Goal: Information Seeking & Learning: Learn about a topic

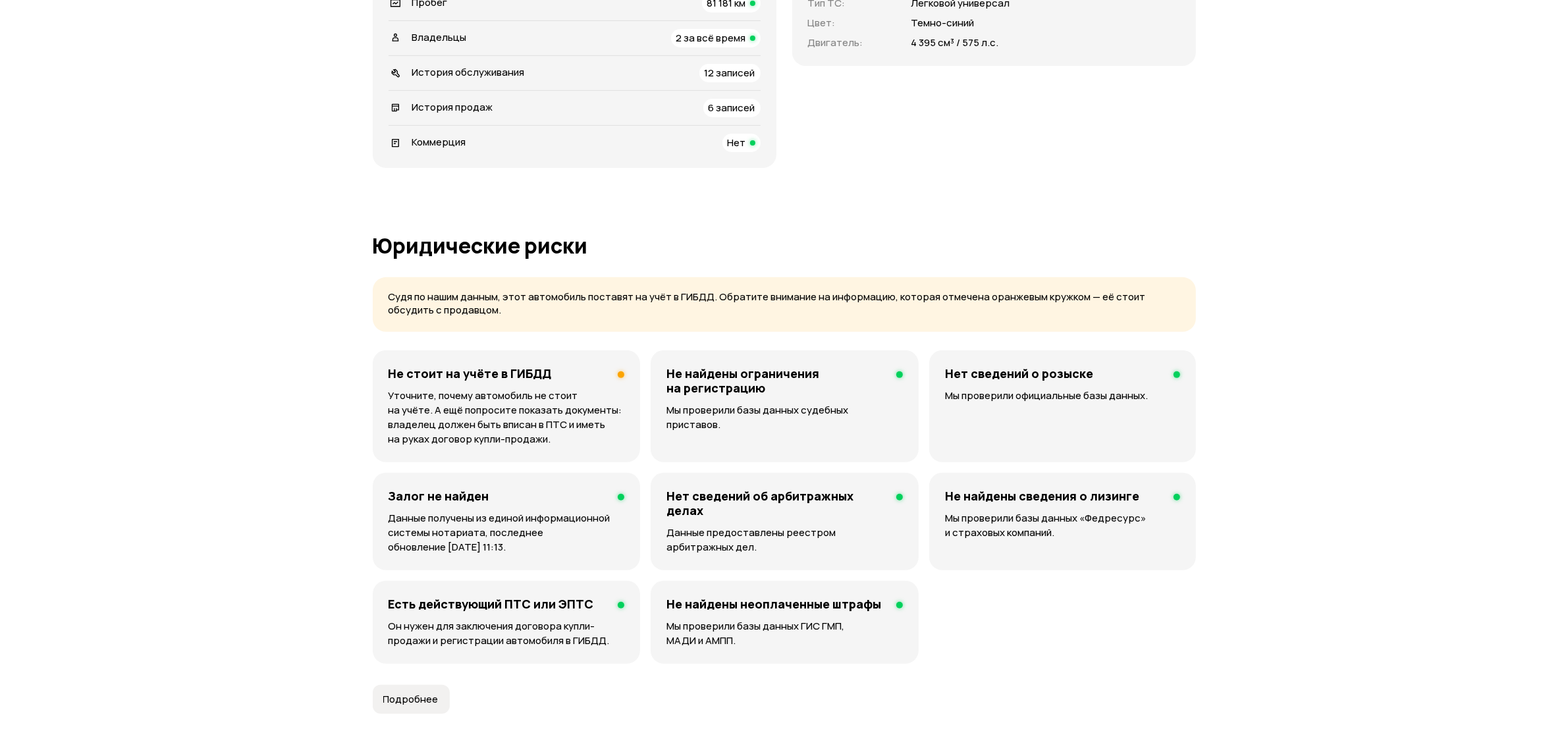
scroll to position [83, 0]
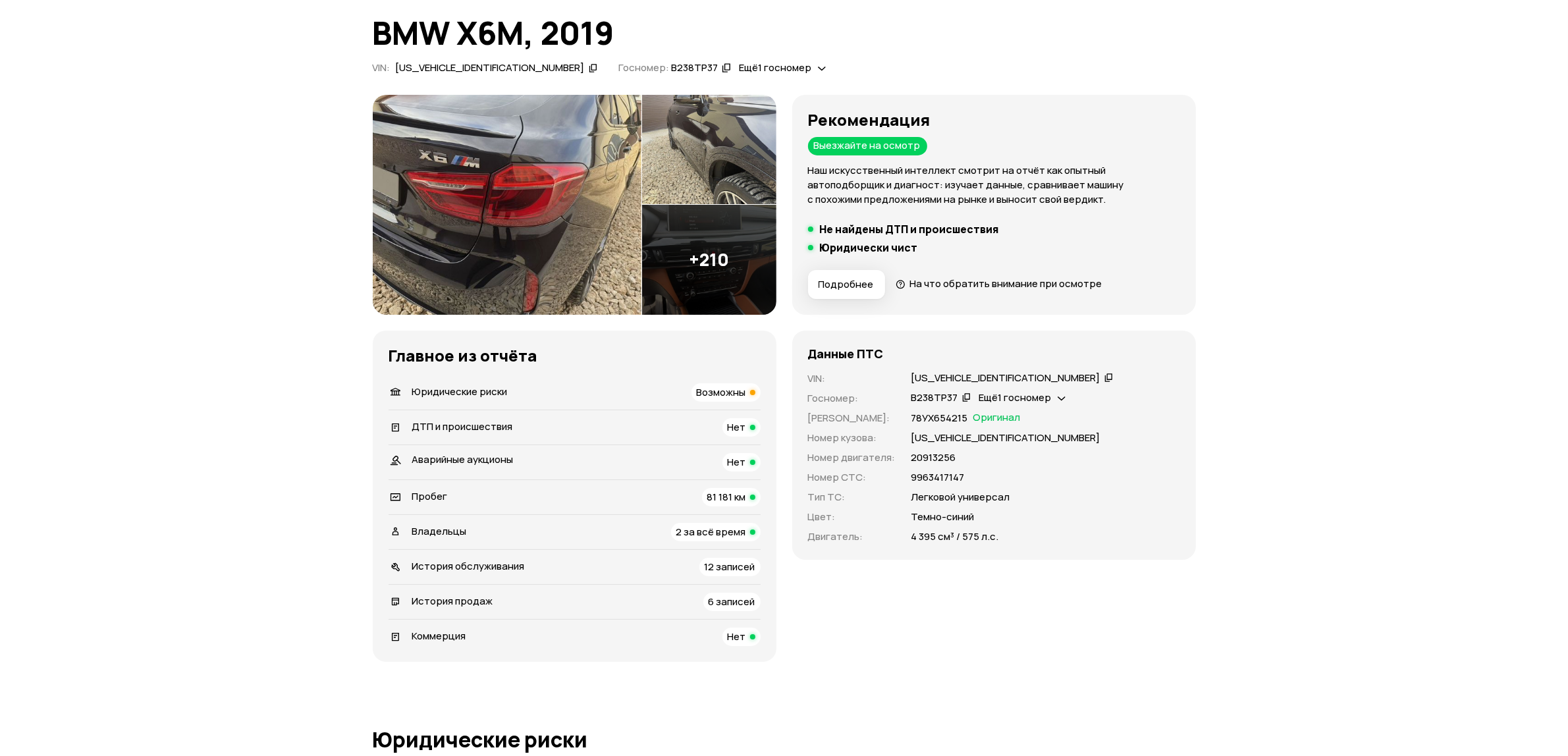
click at [1058, 401] on icon at bounding box center [1062, 397] width 8 height 13
click at [1094, 382] on div "WBSKW81030LE85278" at bounding box center [1046, 378] width 269 height 14
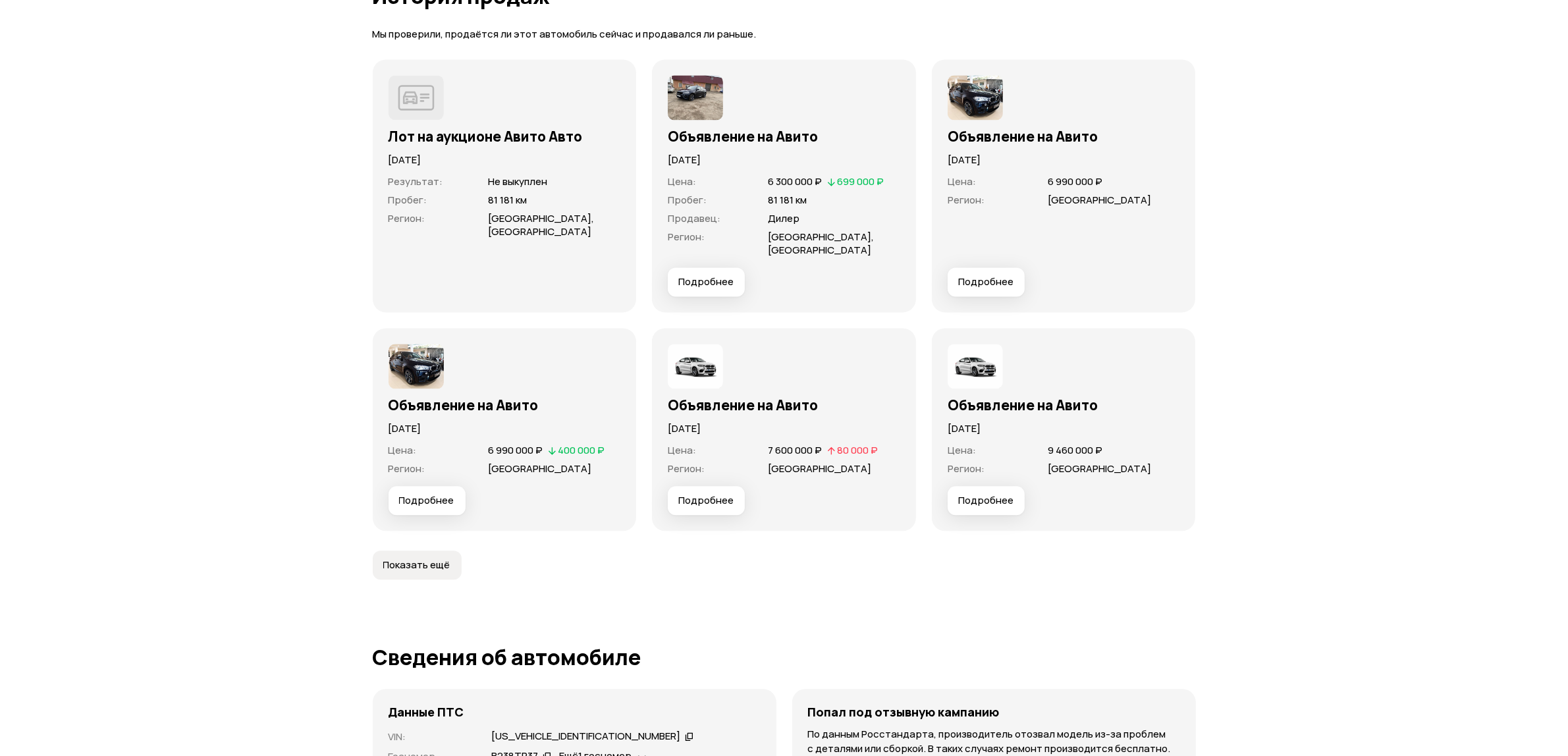
scroll to position [3540, 0]
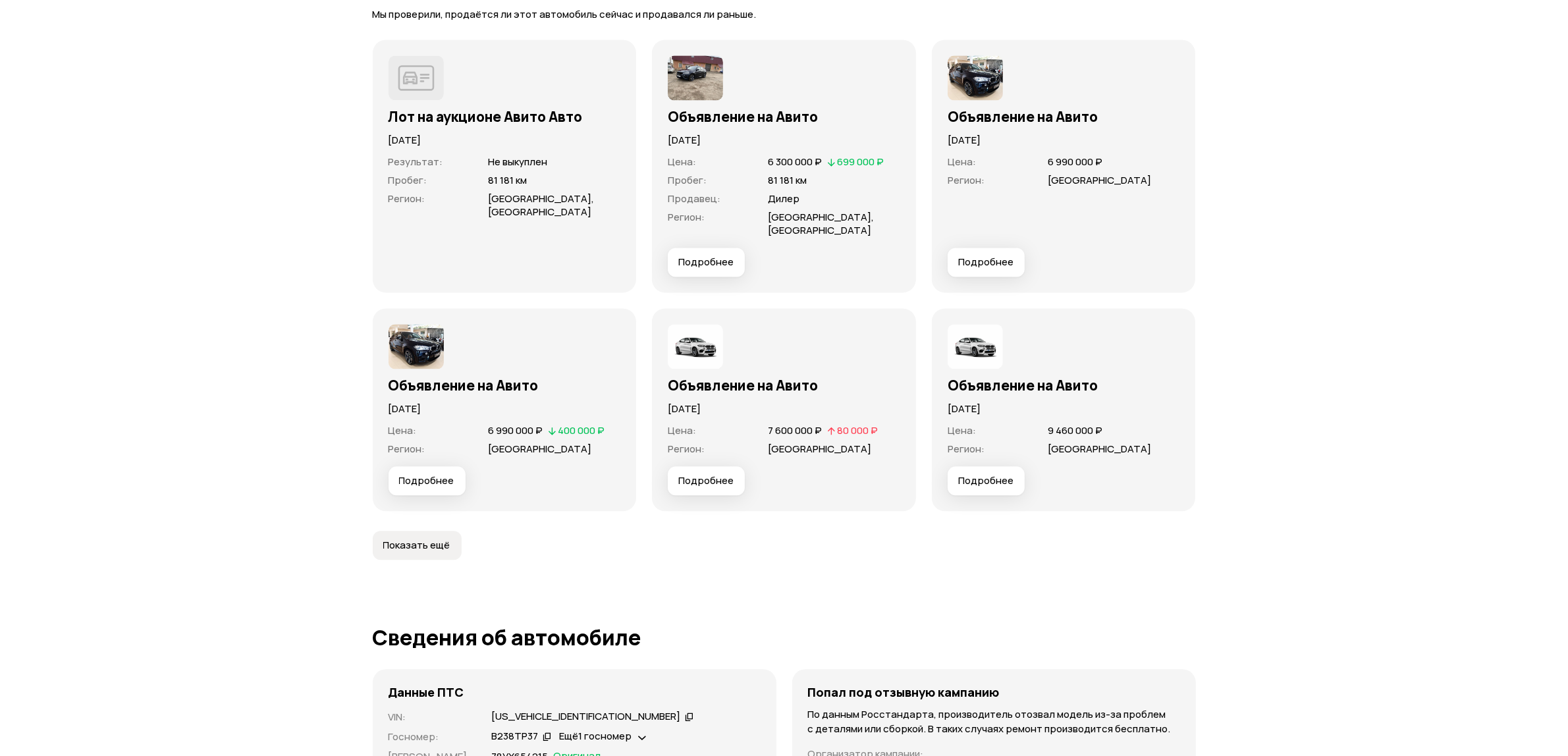
click at [728, 256] on span "Подробнее" at bounding box center [706, 262] width 55 height 13
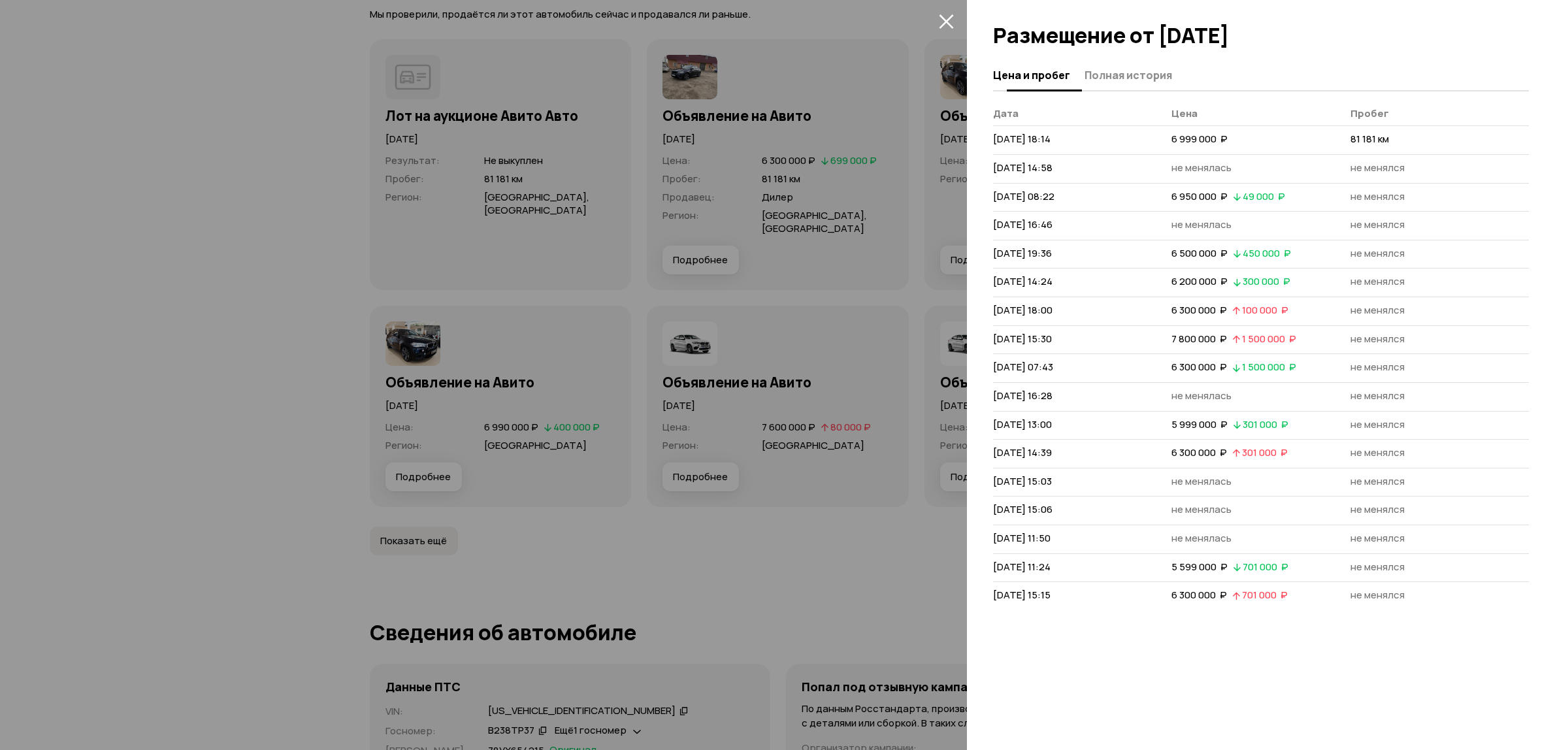
click at [1144, 73] on span "Полная история" at bounding box center [1128, 75] width 87 height 13
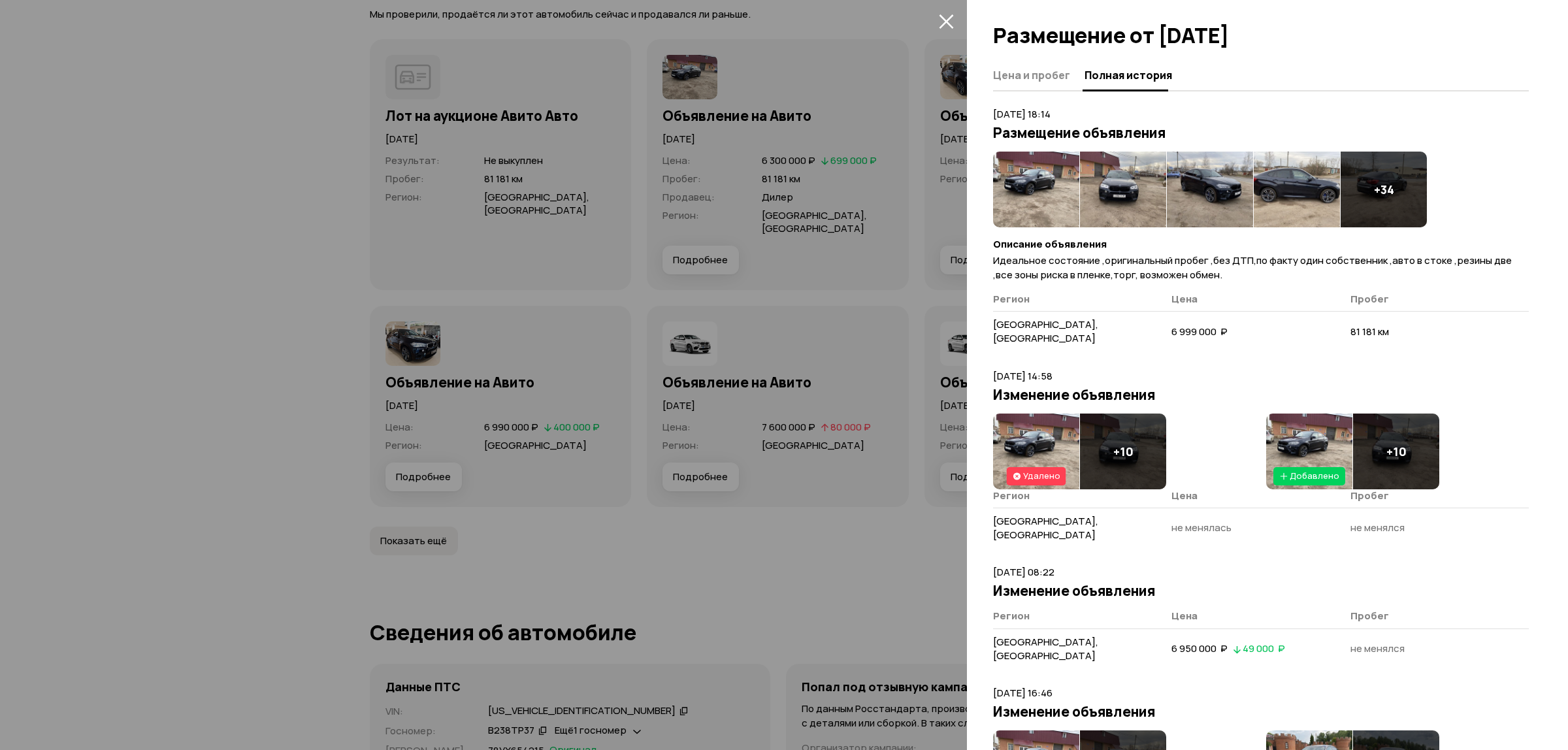
click at [1040, 205] on img at bounding box center [1036, 189] width 86 height 76
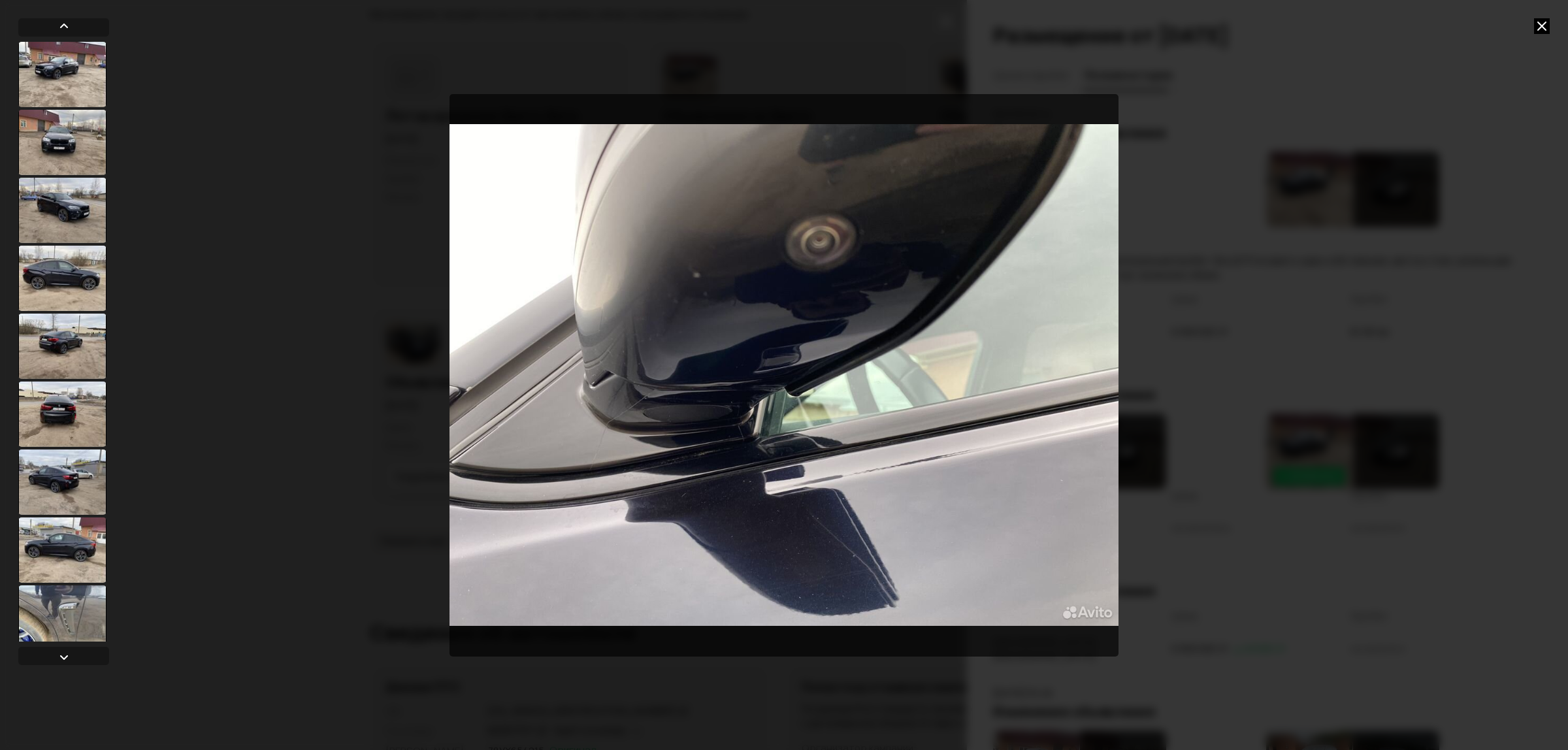
click at [1536, 21] on icon at bounding box center [1541, 26] width 15 height 15
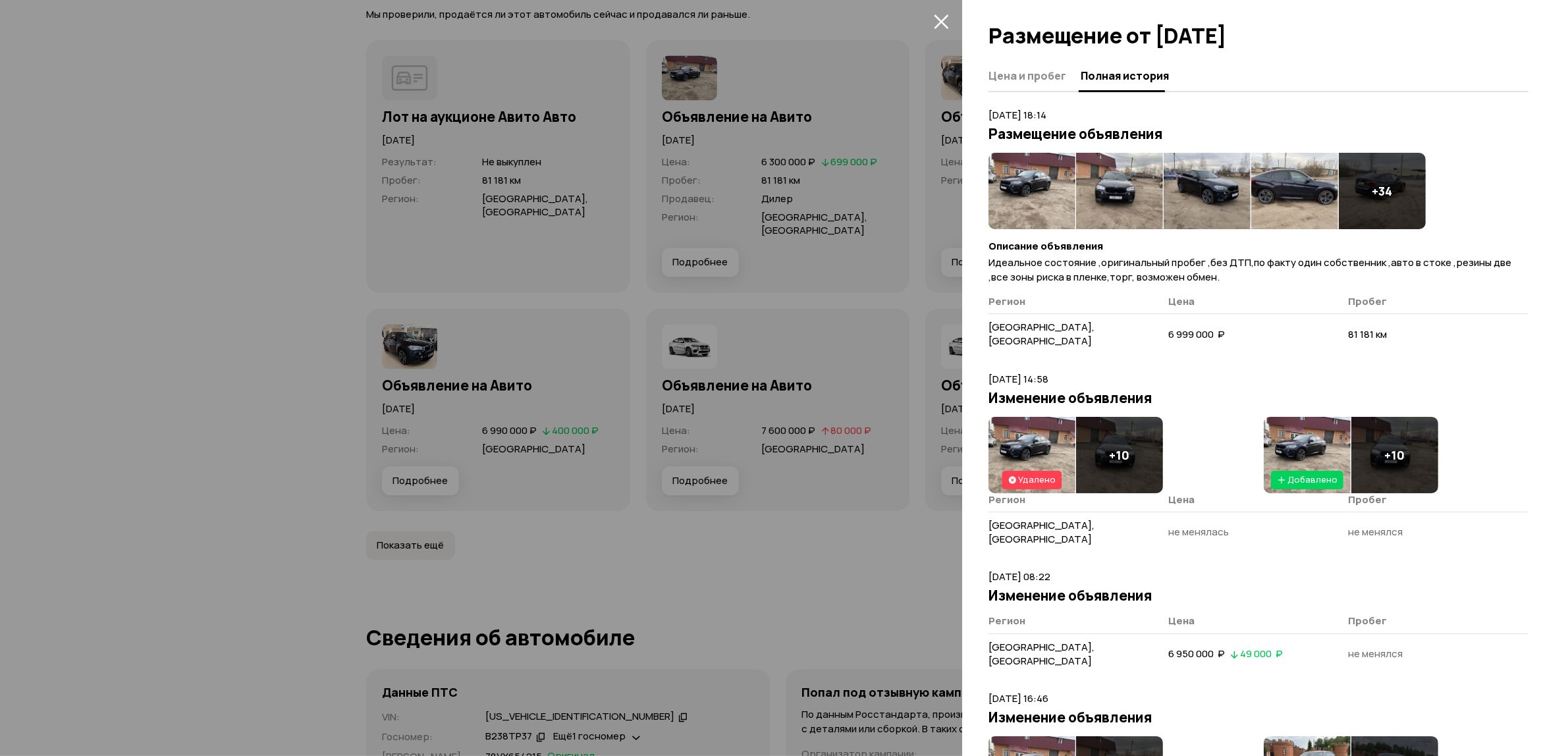
click at [943, 23] on icon "закрыть" at bounding box center [941, 21] width 14 height 14
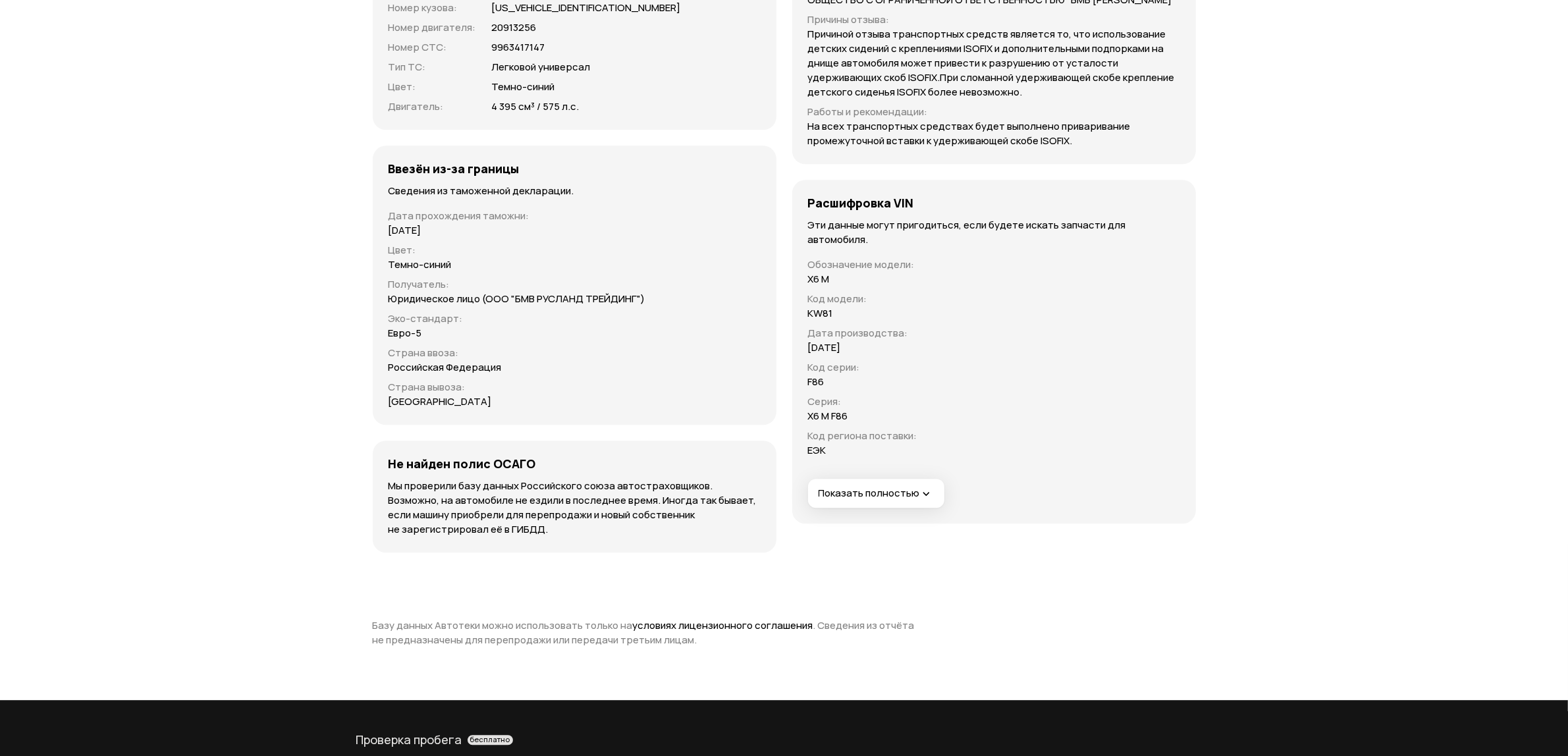
scroll to position [4476, 0]
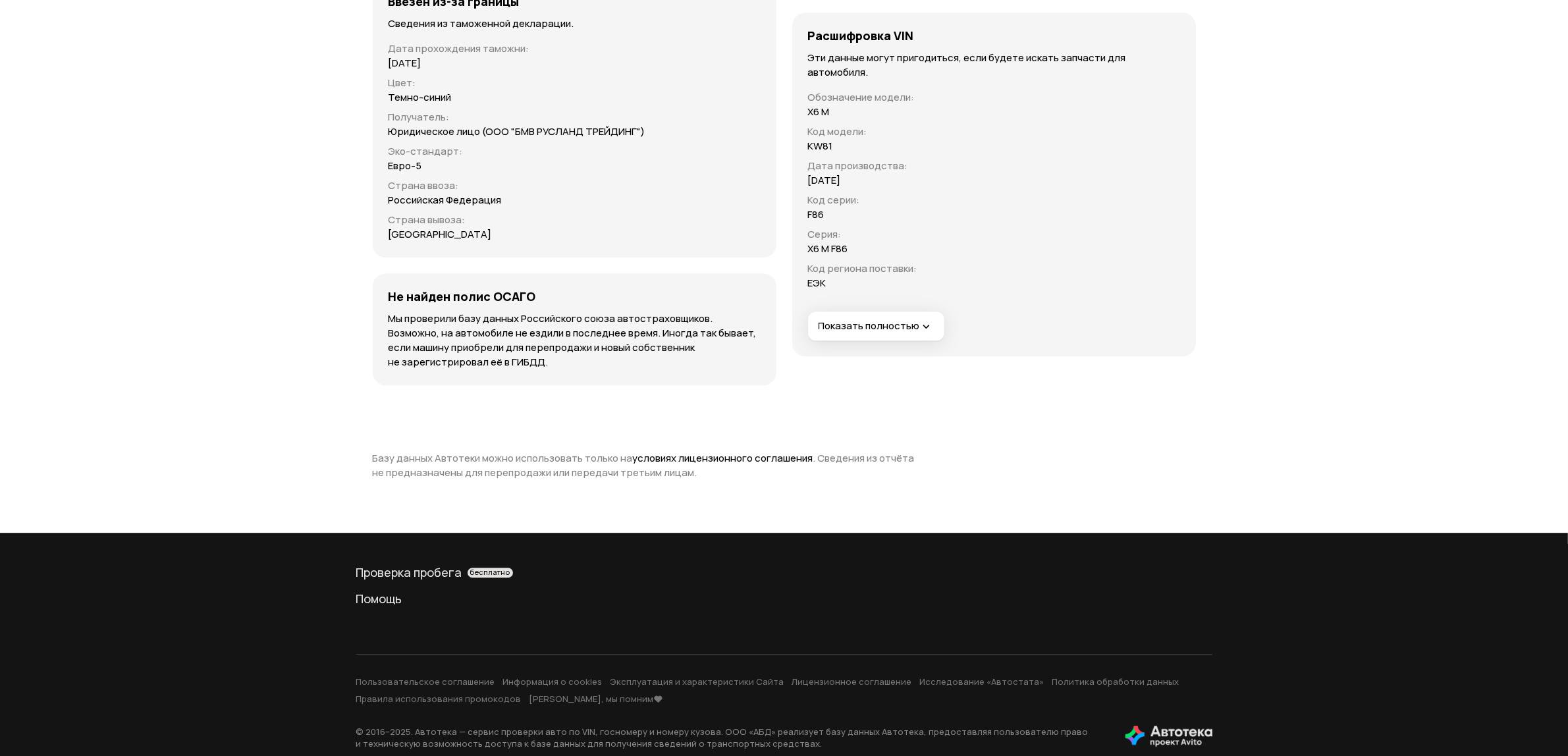
click at [889, 318] on button "Показать полностью" at bounding box center [876, 326] width 136 height 29
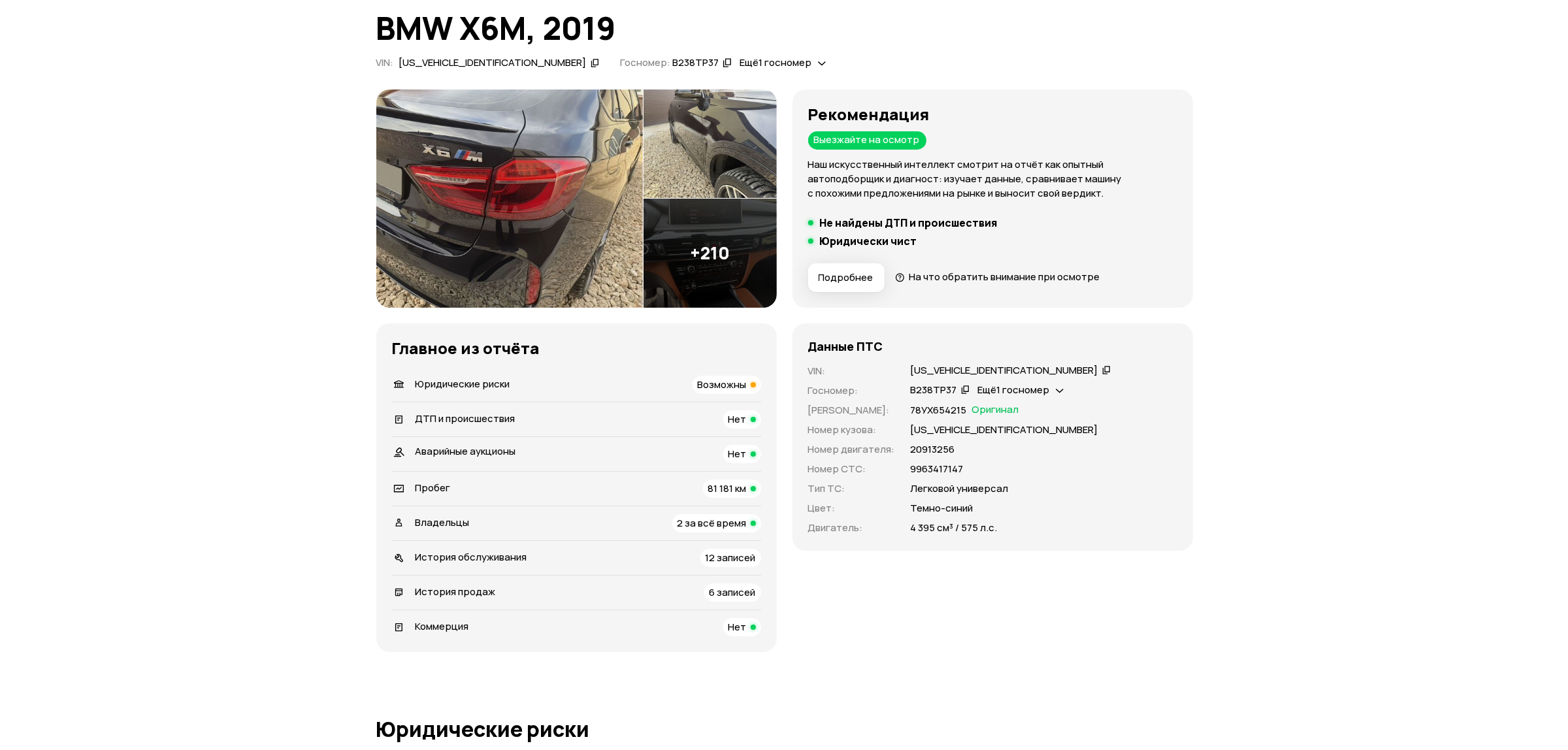
scroll to position [0, 0]
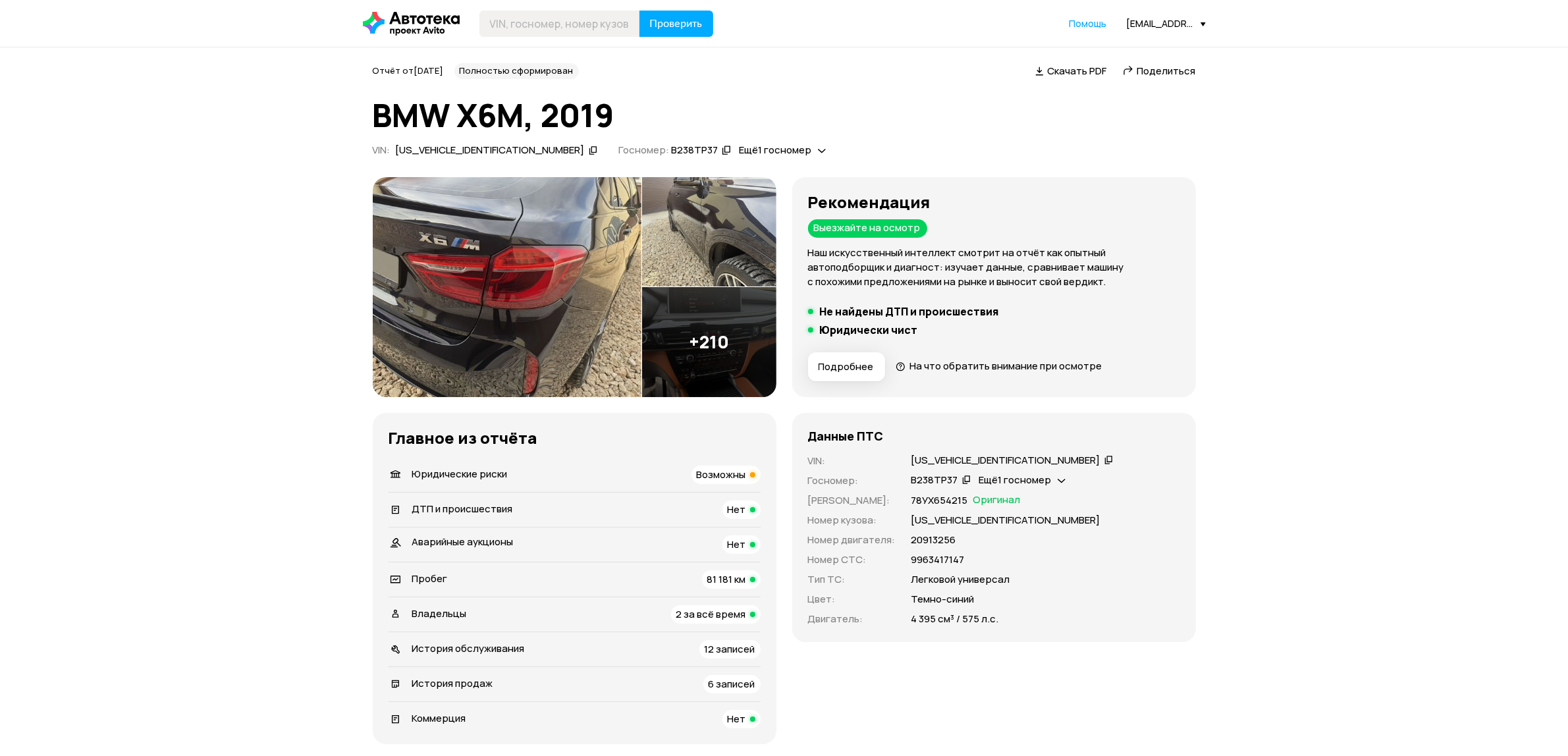
click at [544, 267] on img at bounding box center [507, 287] width 269 height 220
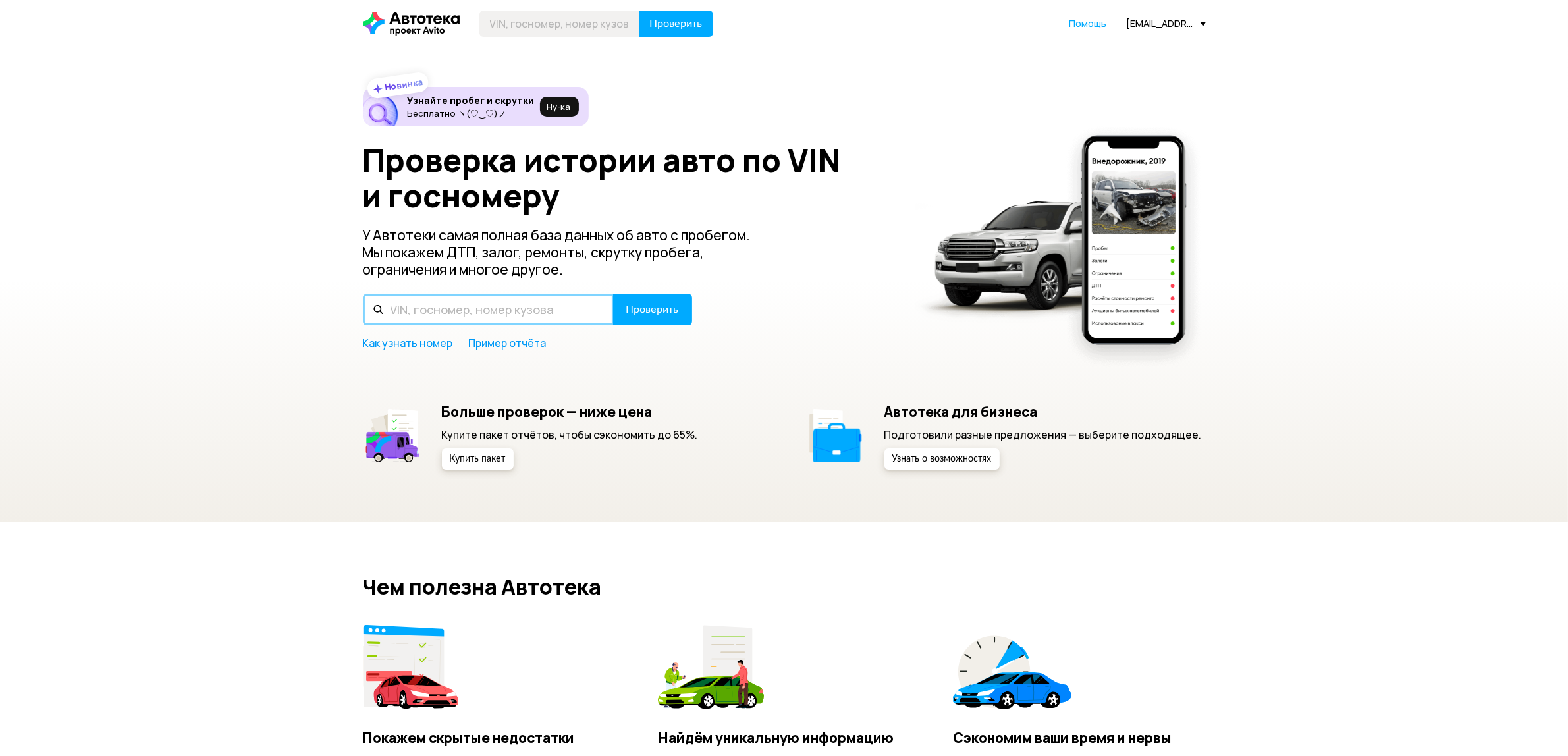
click at [520, 313] on input "text" at bounding box center [488, 309] width 251 height 32
paste input "LVVDB21B0PD238575"
type input "LVVDB21B0PD238575"
click at [633, 305] on span "Проверить" at bounding box center [652, 310] width 53 height 11
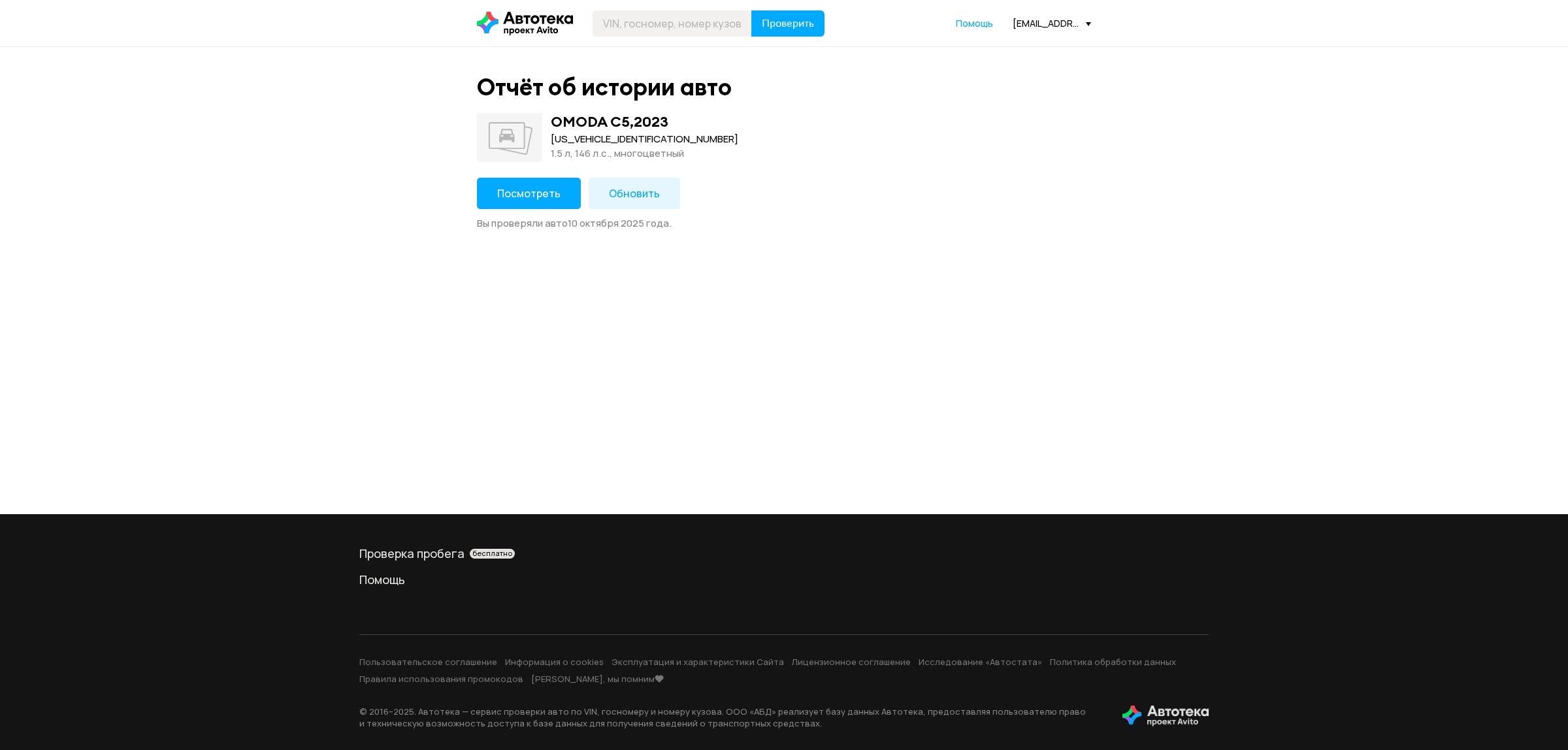
click at [522, 186] on span "Посмотреть" at bounding box center [529, 193] width 63 height 14
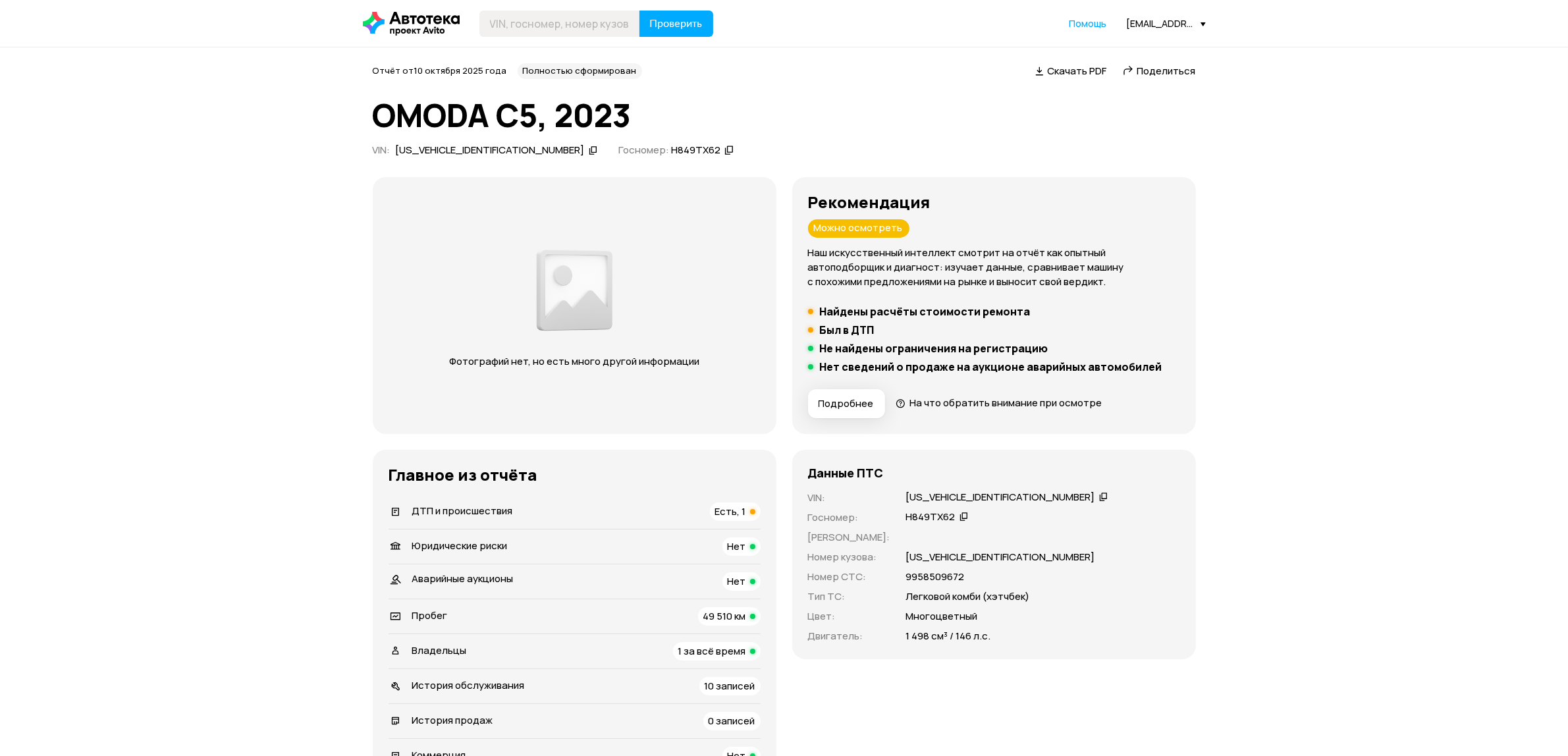
click at [728, 652] on span "1 за всё время" at bounding box center [712, 651] width 68 height 14
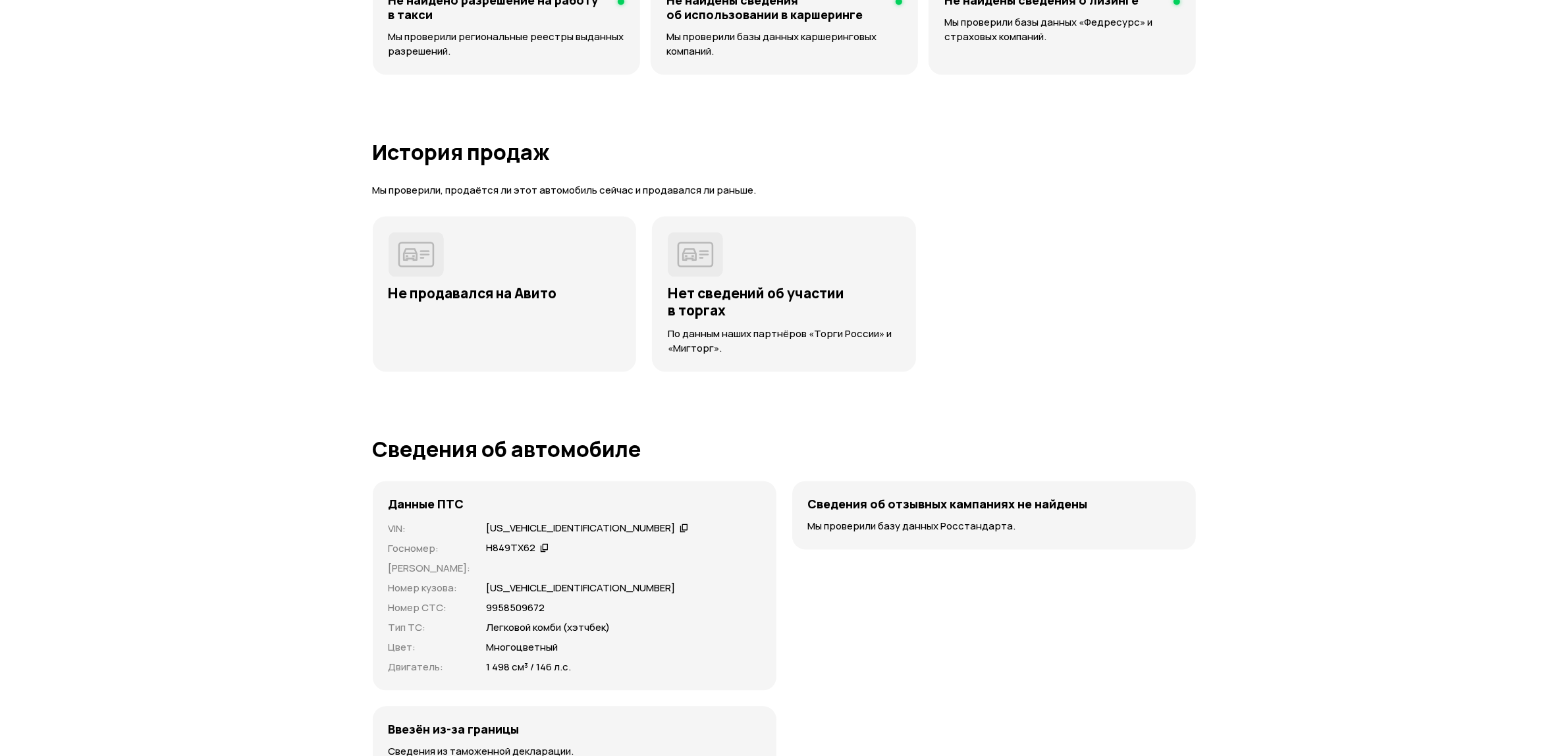
scroll to position [2583, 0]
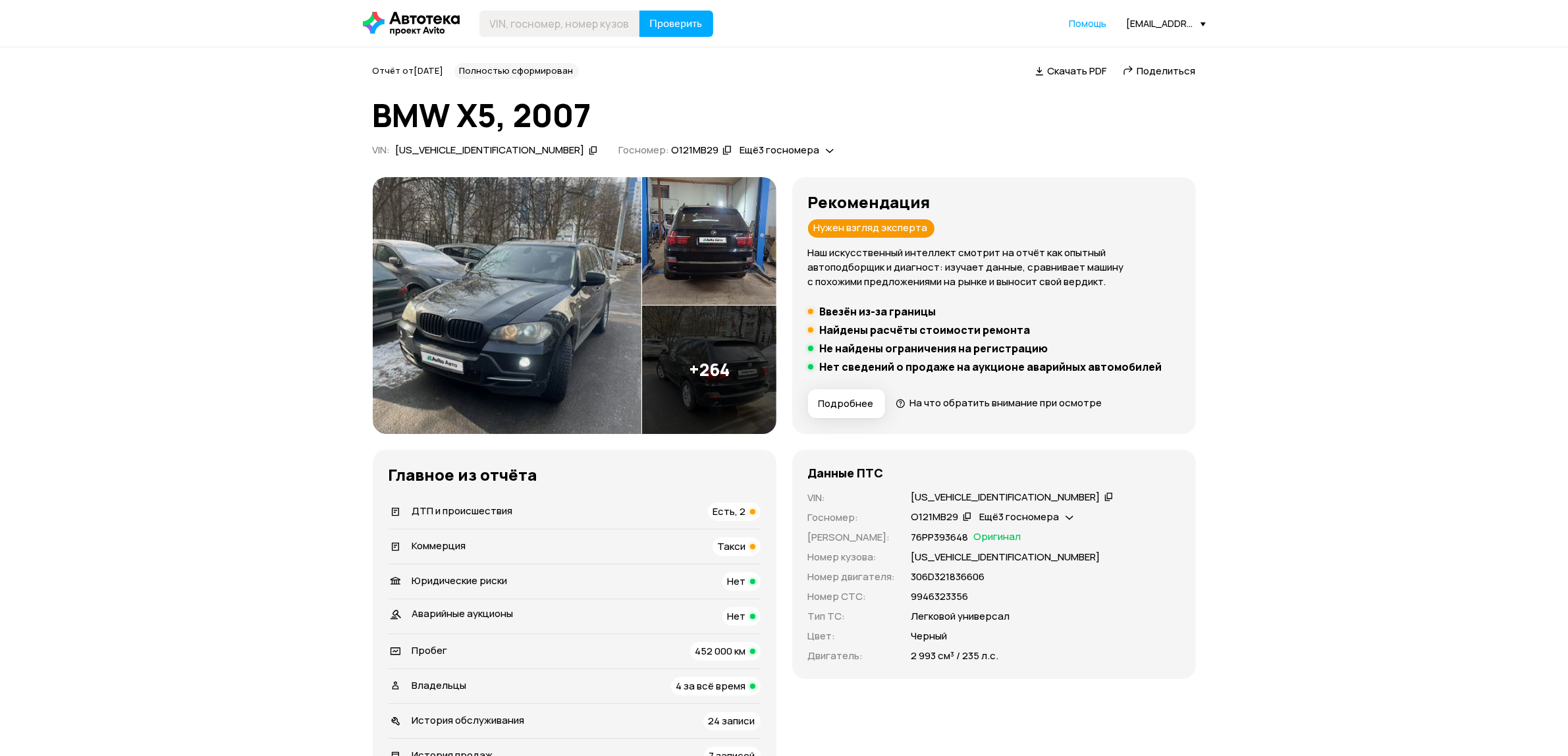
click at [1104, 491] on icon at bounding box center [1109, 496] width 9 height 13
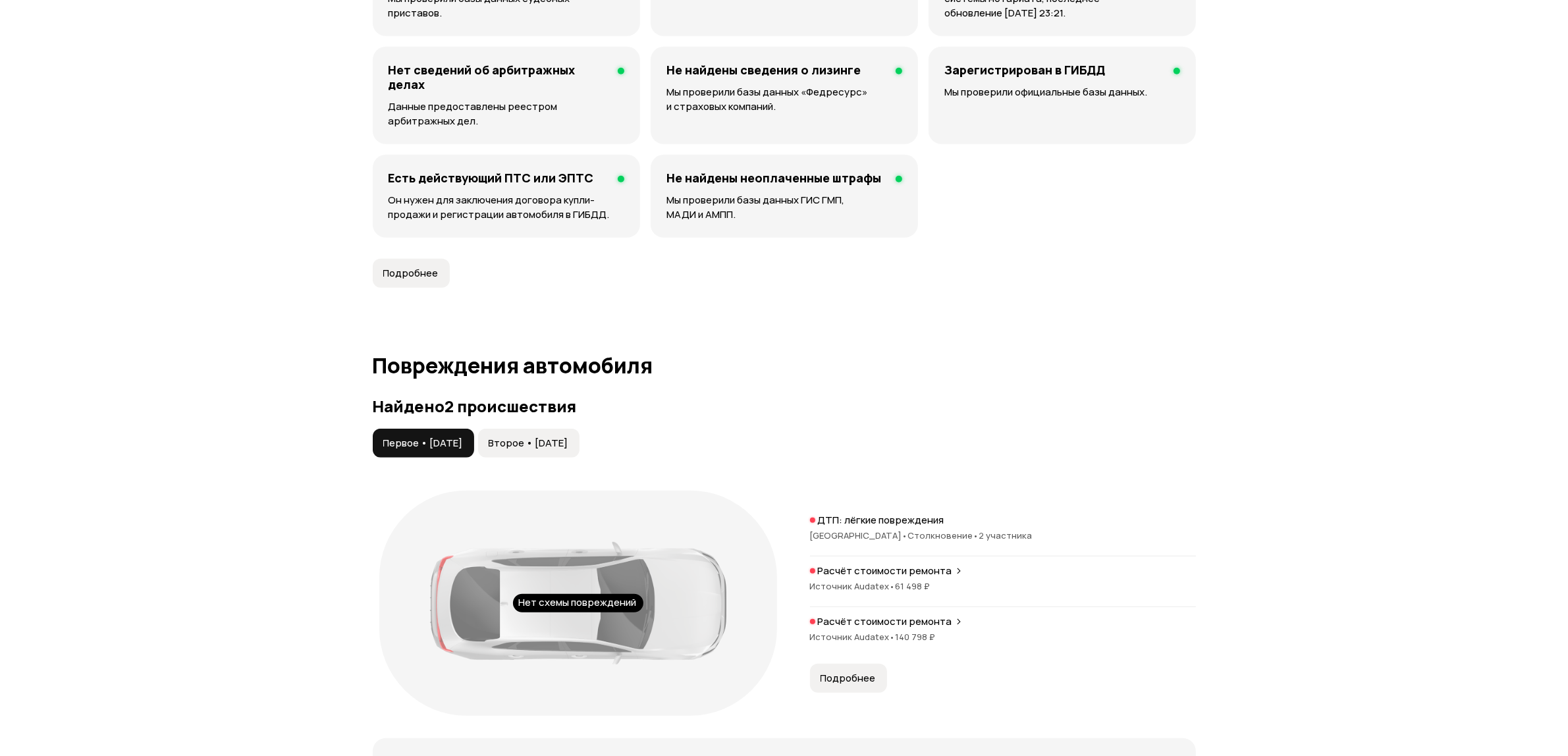
scroll to position [1317, 0]
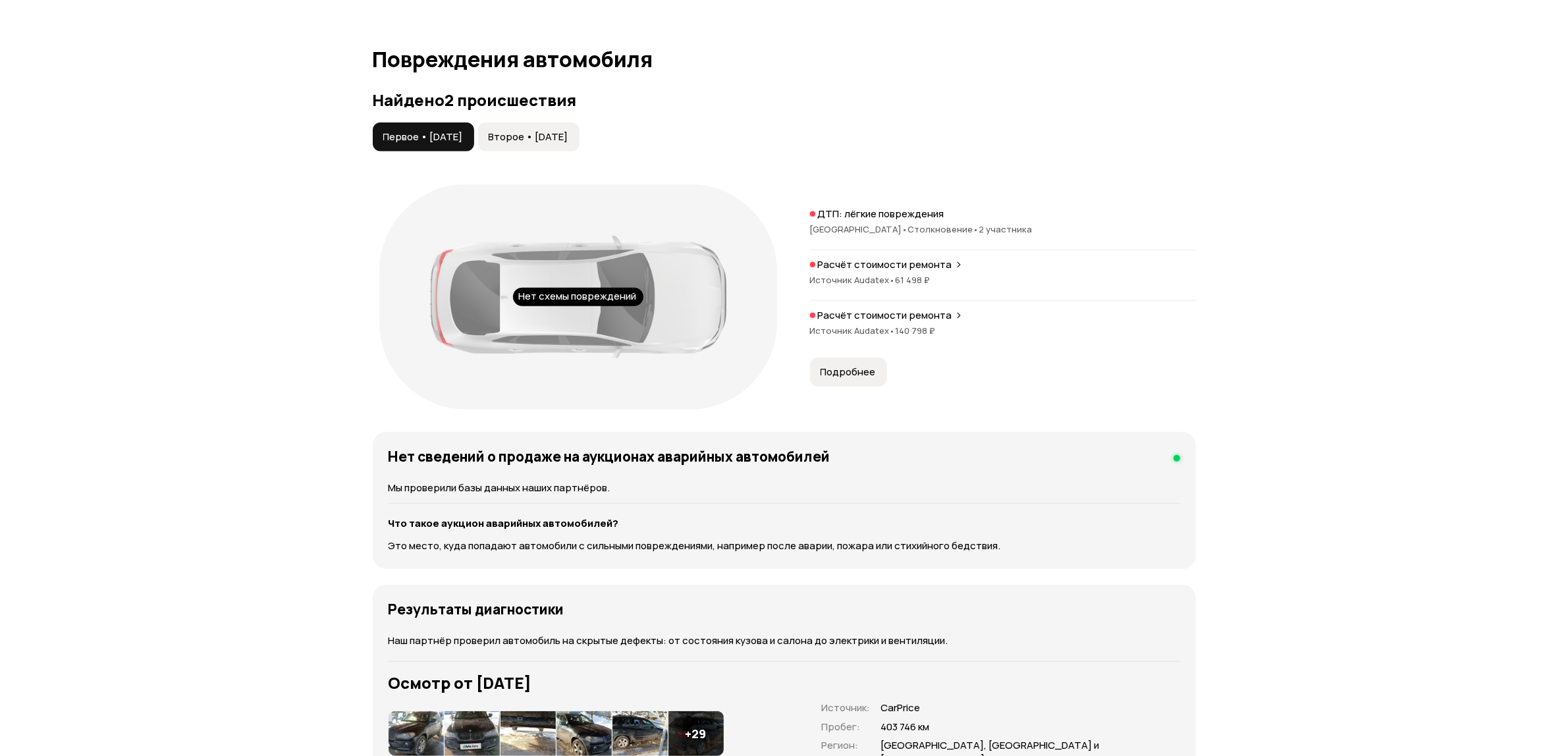
click at [568, 142] on span "Второе • [DATE]" at bounding box center [529, 137] width 80 height 13
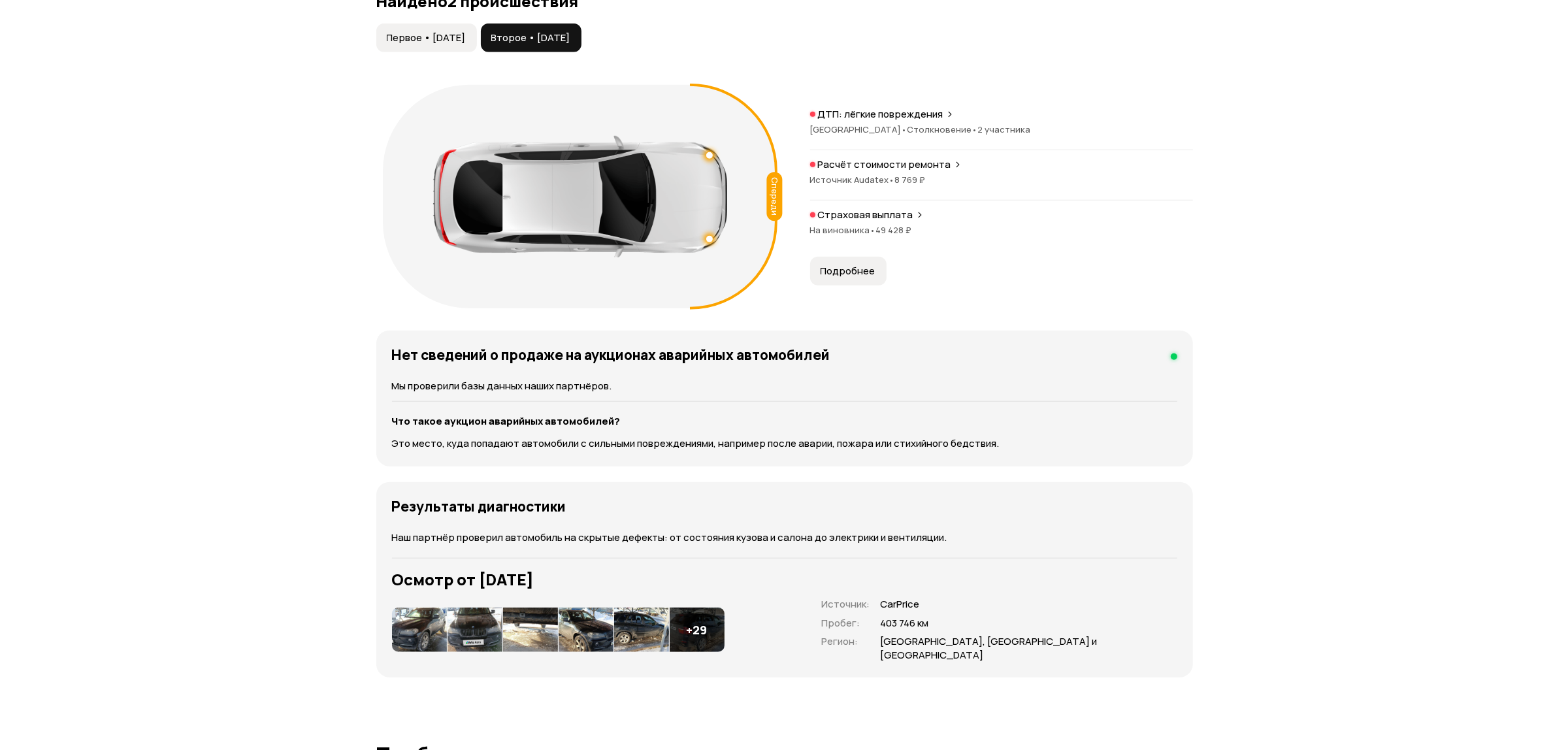
scroll to position [1634, 0]
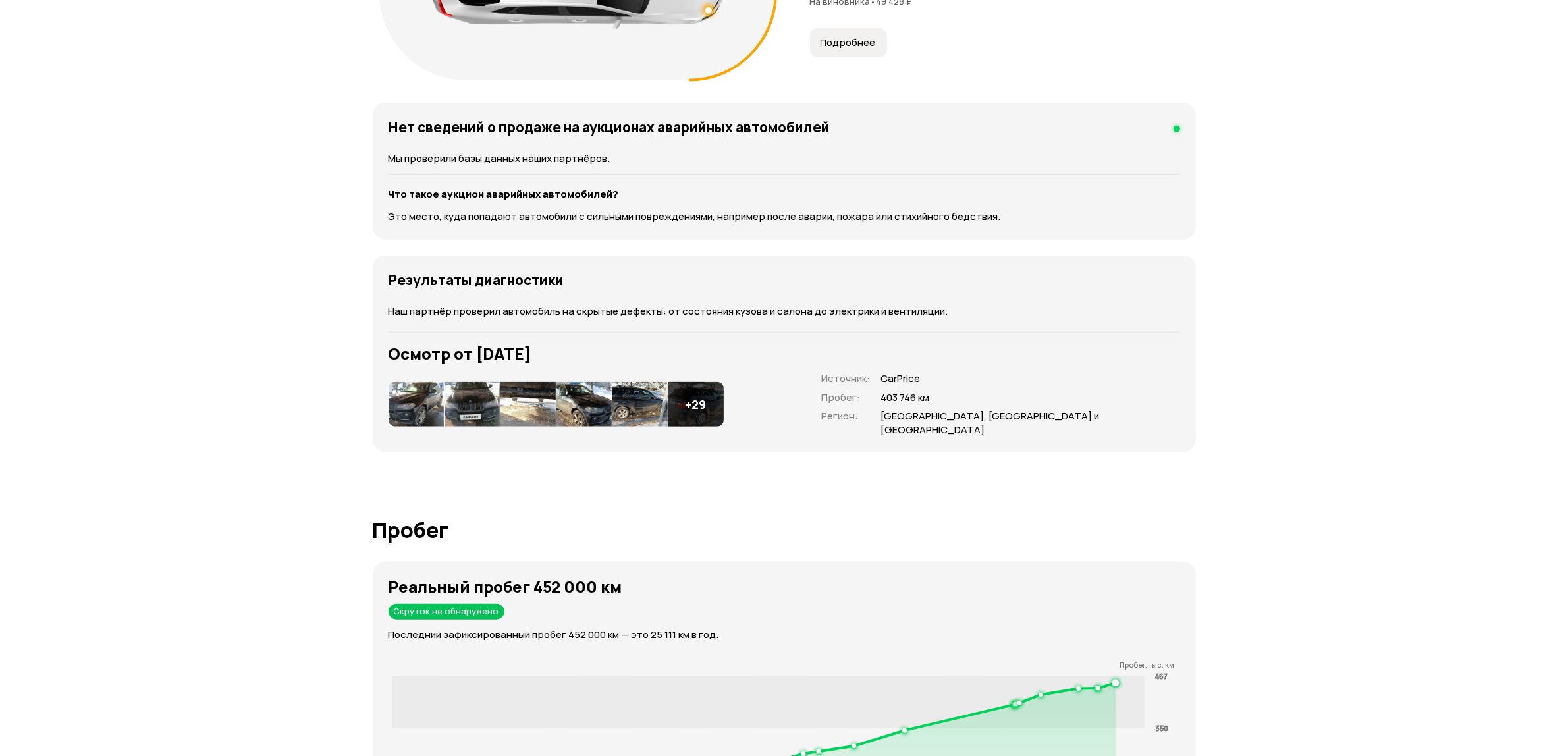
click at [429, 399] on img at bounding box center [416, 404] width 55 height 45
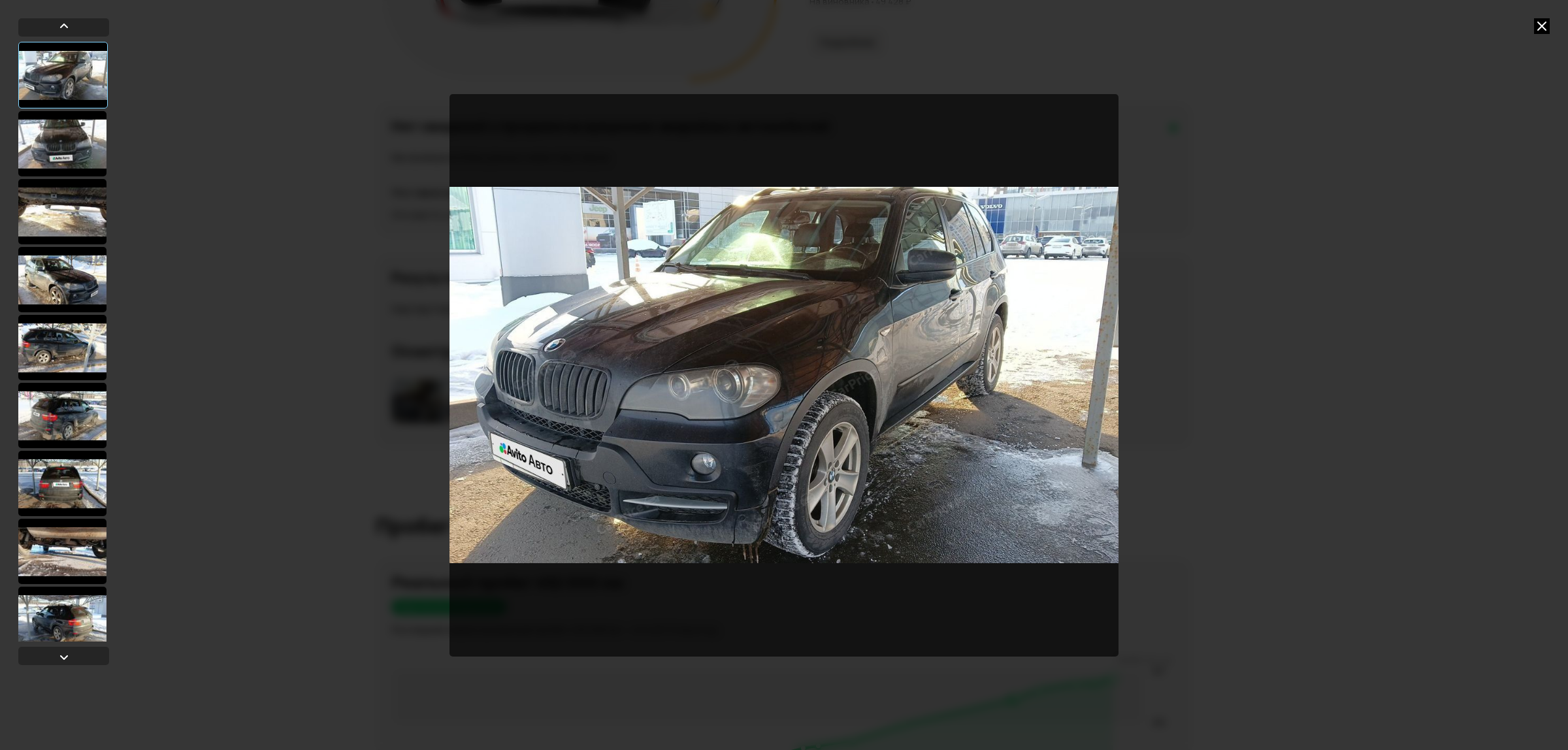
click at [65, 158] on div at bounding box center [62, 143] width 88 height 65
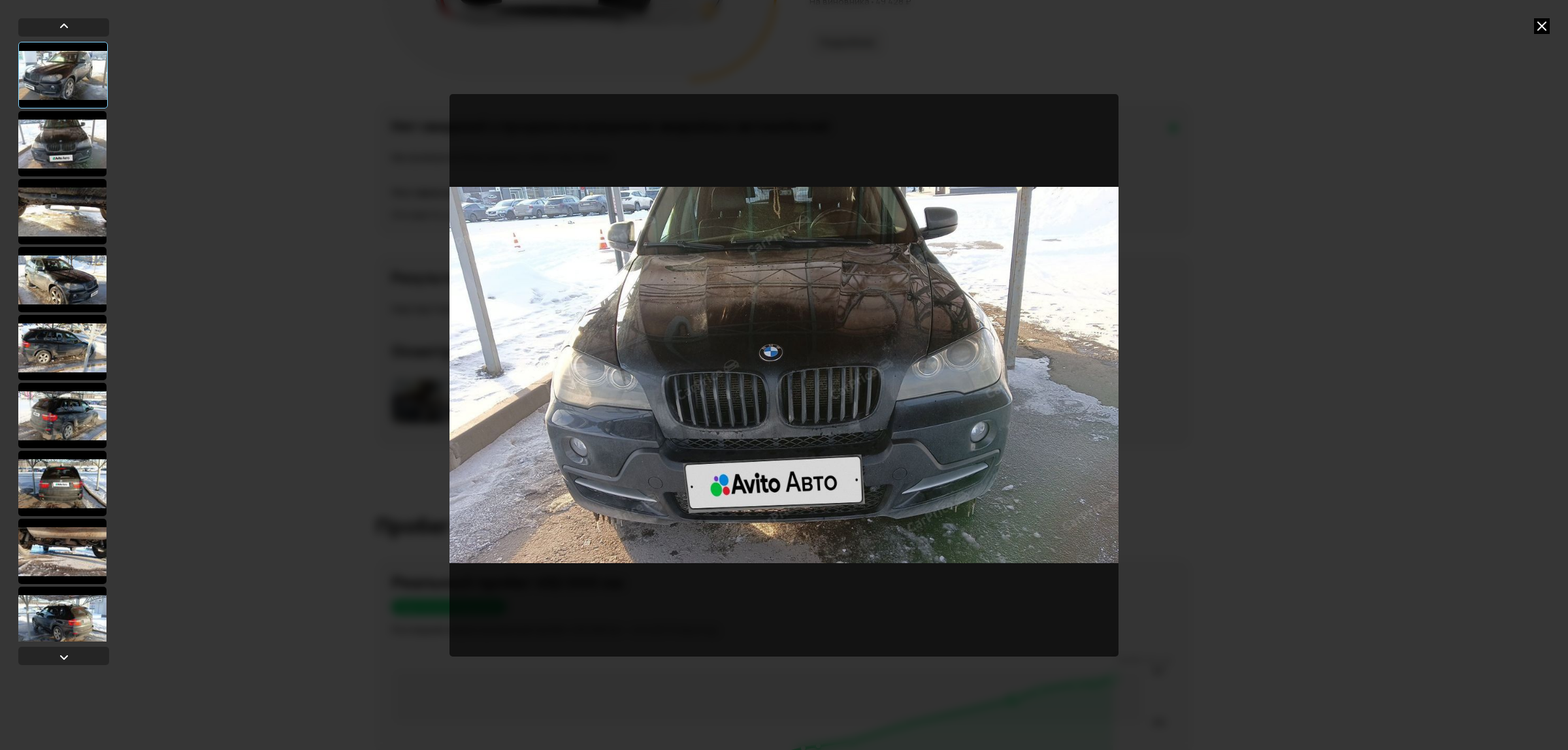
click at [68, 218] on div at bounding box center [62, 212] width 88 height 65
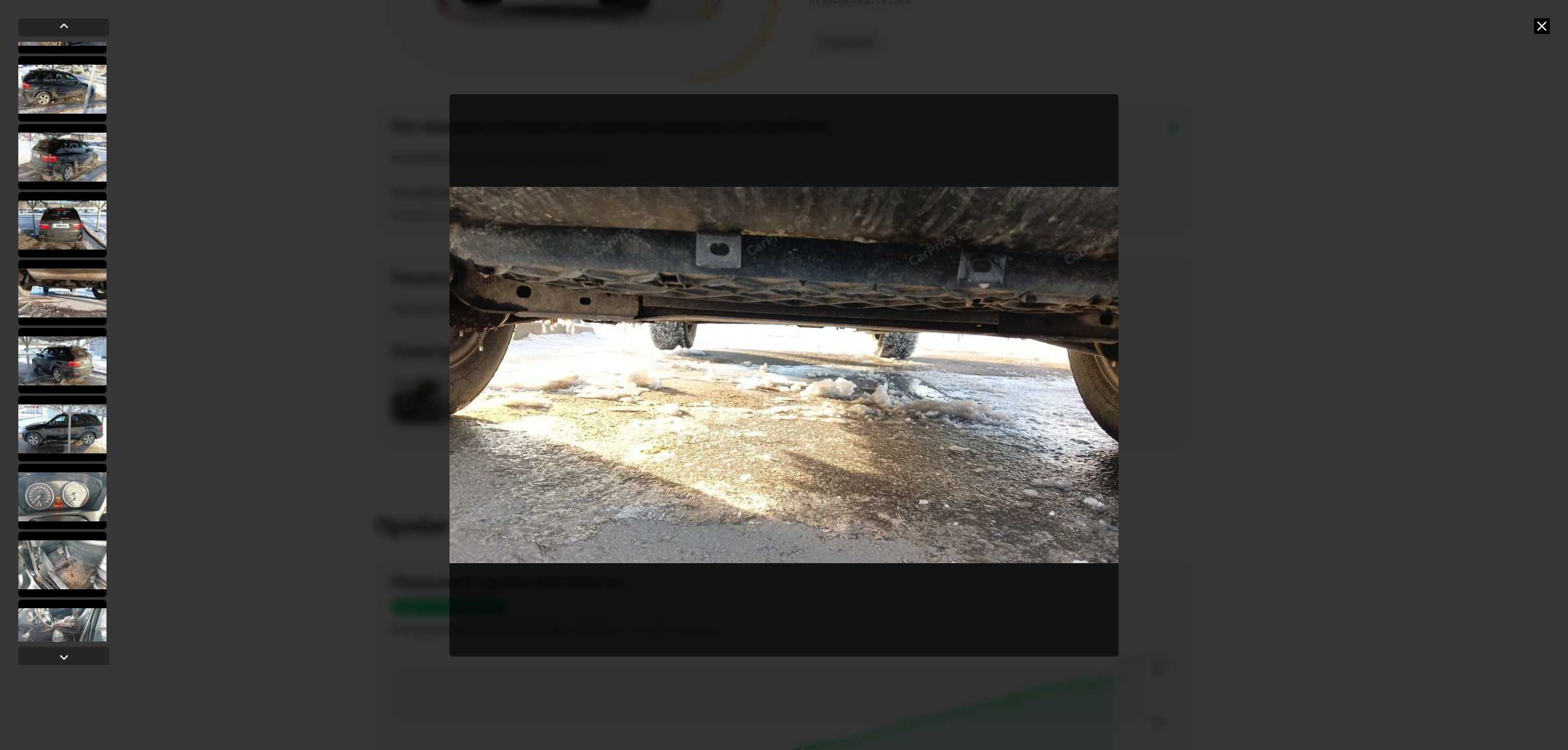
scroll to position [408, 0]
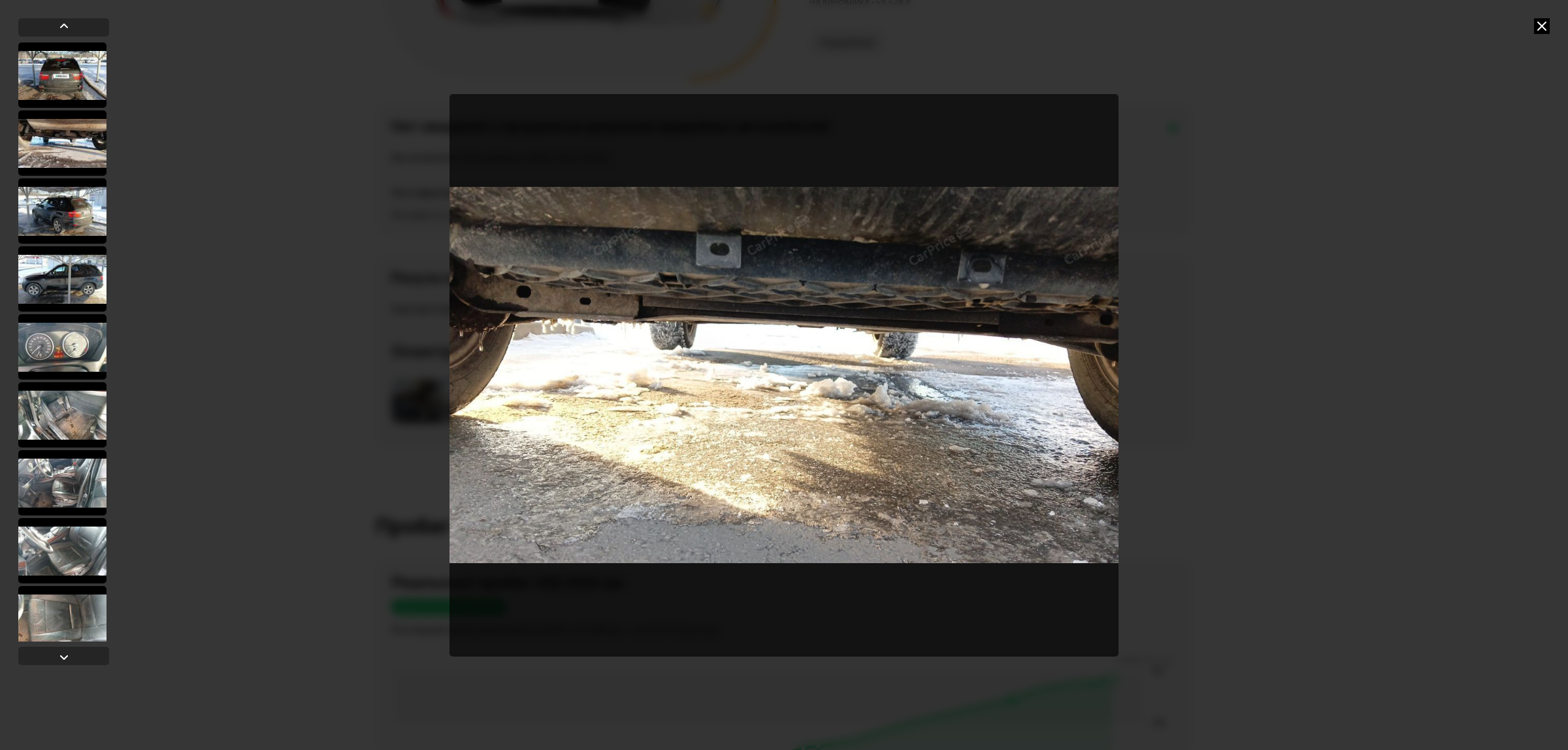
click at [72, 344] on div at bounding box center [62, 346] width 88 height 65
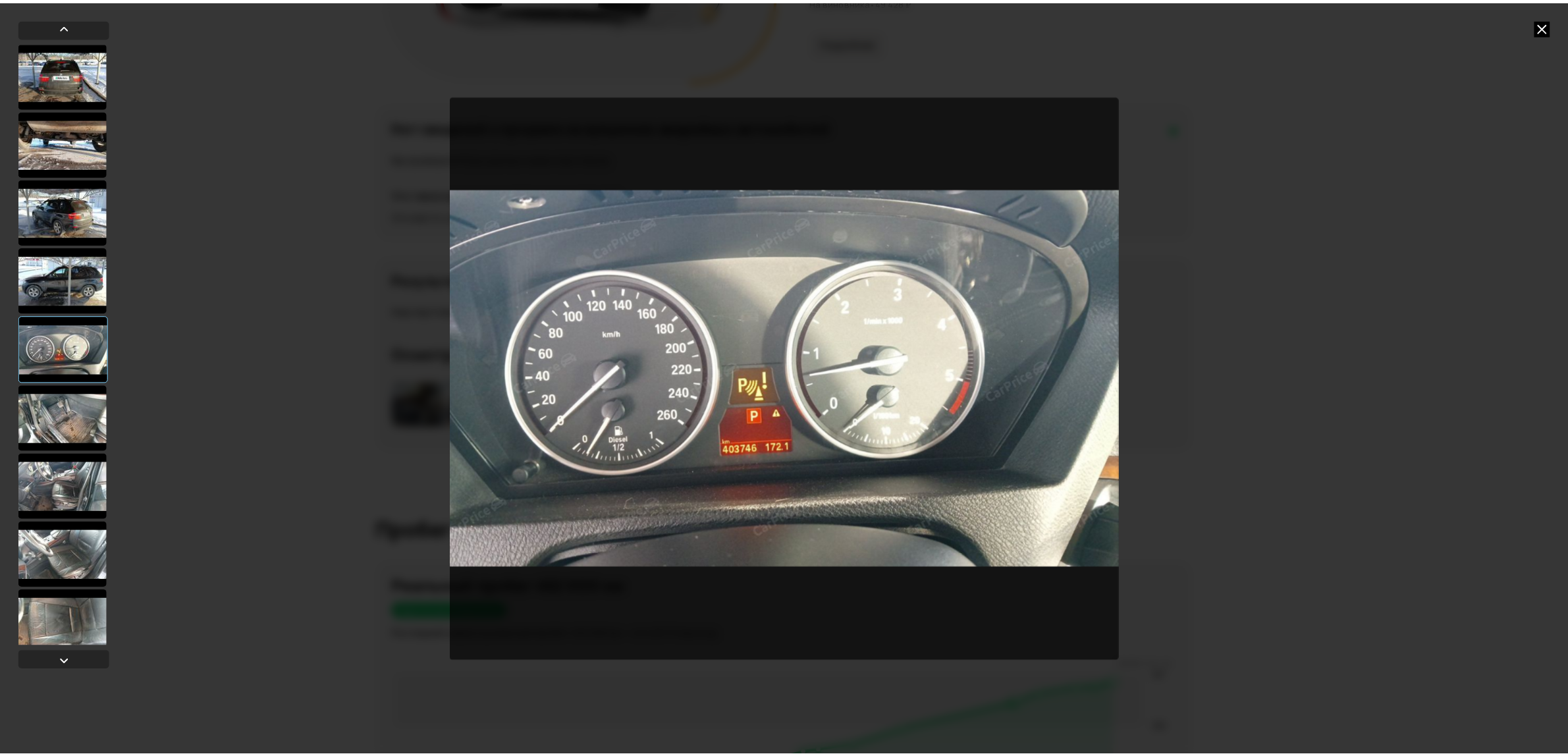
scroll to position [409, 0]
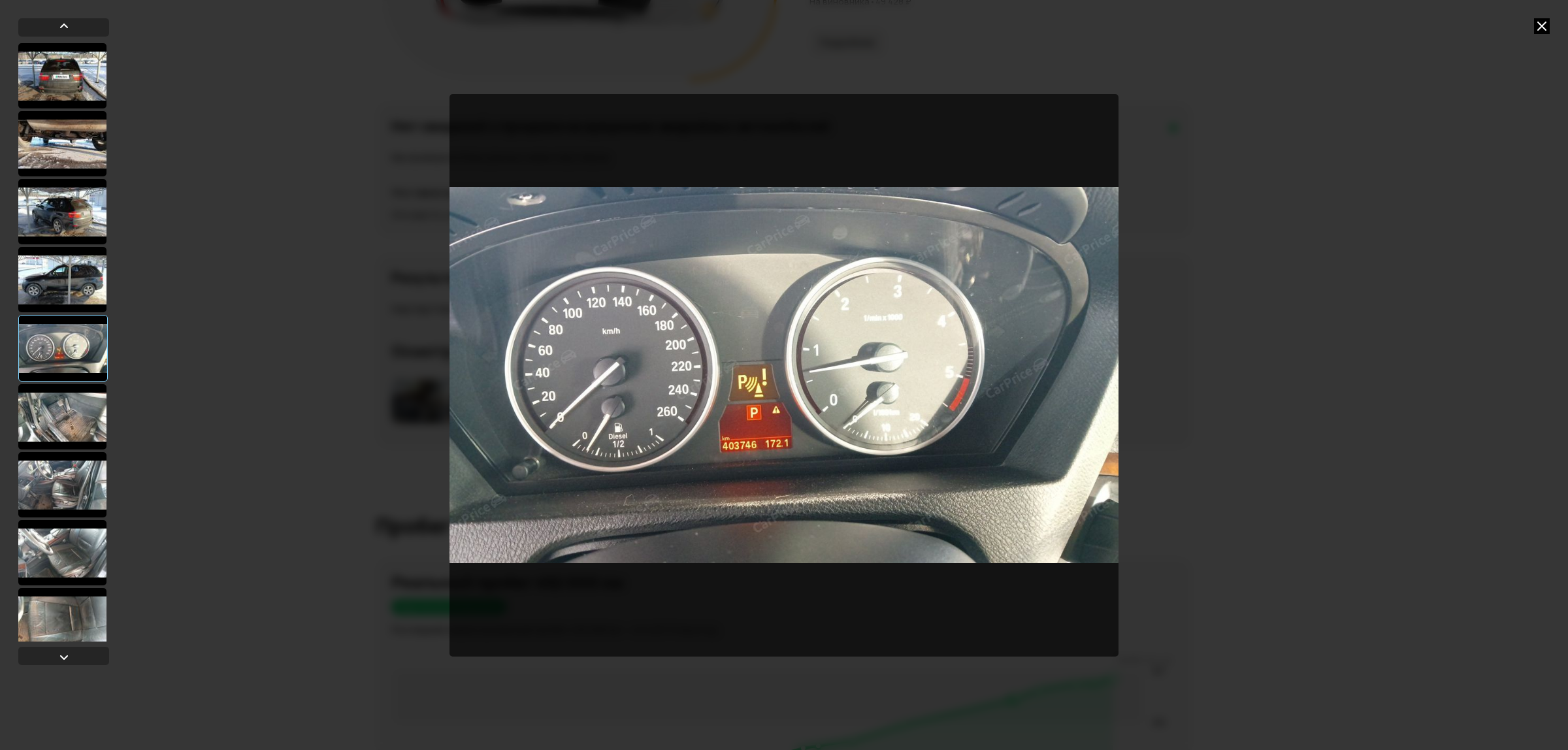
click at [753, 479] on img "Go to Slide 11" at bounding box center [784, 375] width 669 height 563
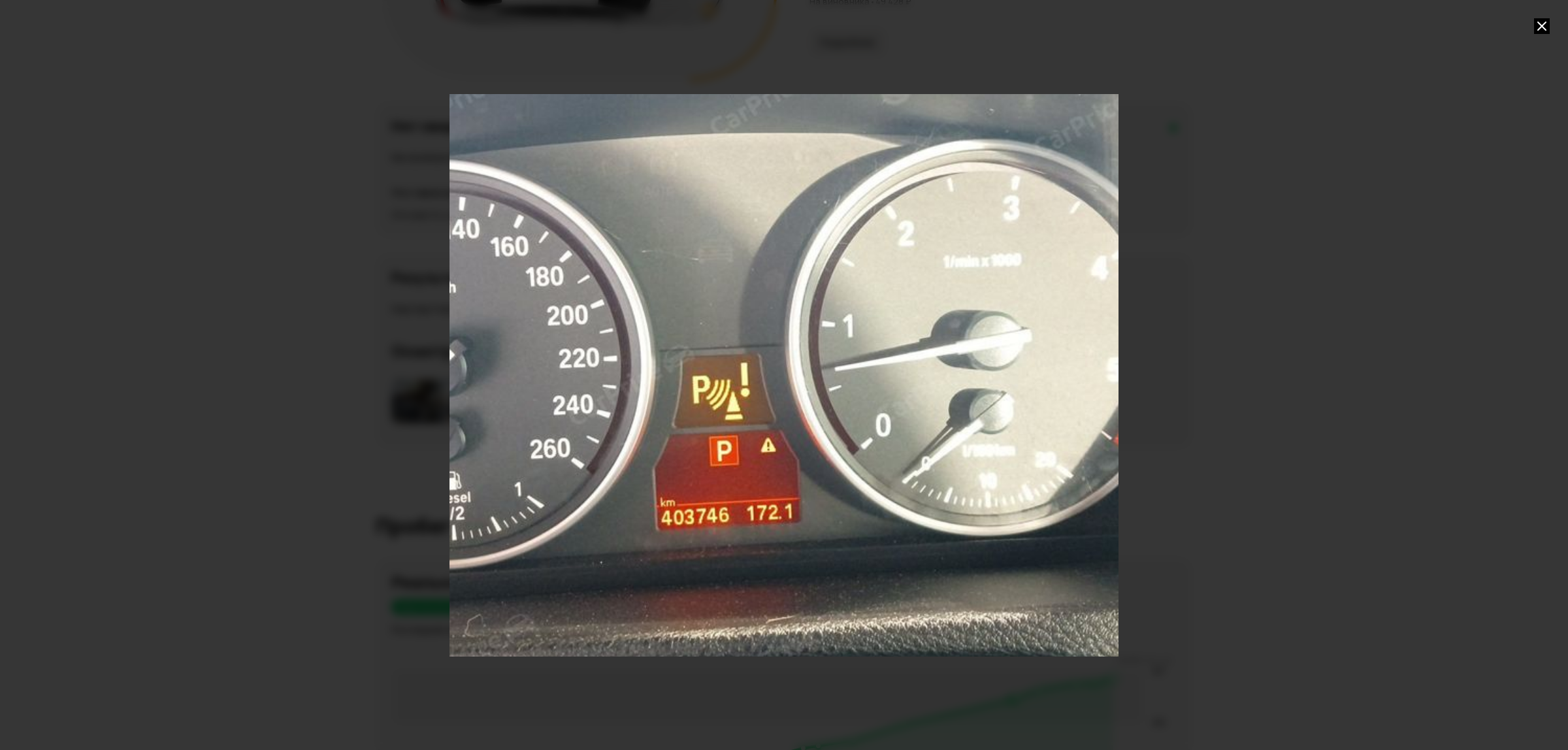
click at [753, 479] on div "Go to Slide 11" at bounding box center [783, 375] width 1338 height 1125
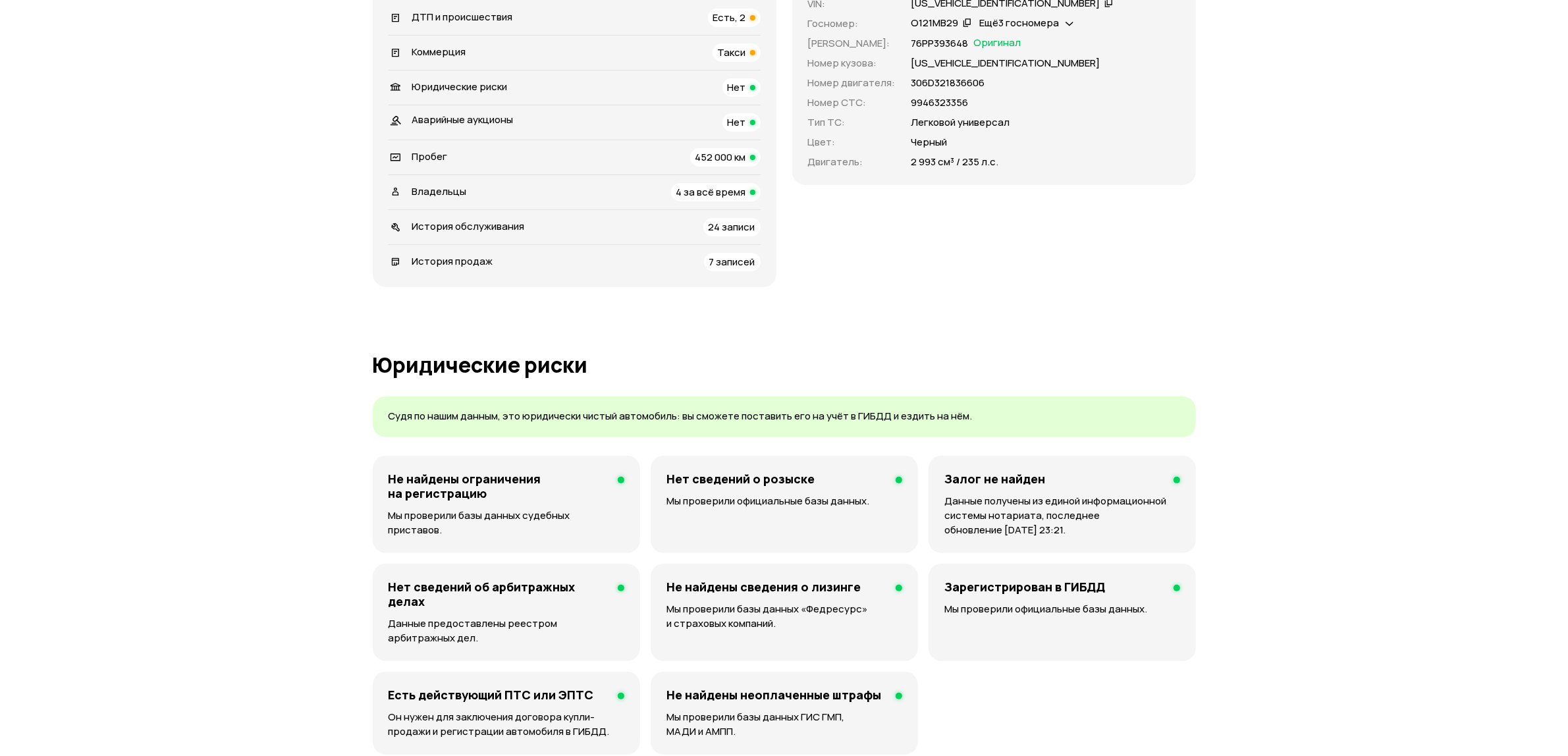
scroll to position [247, 0]
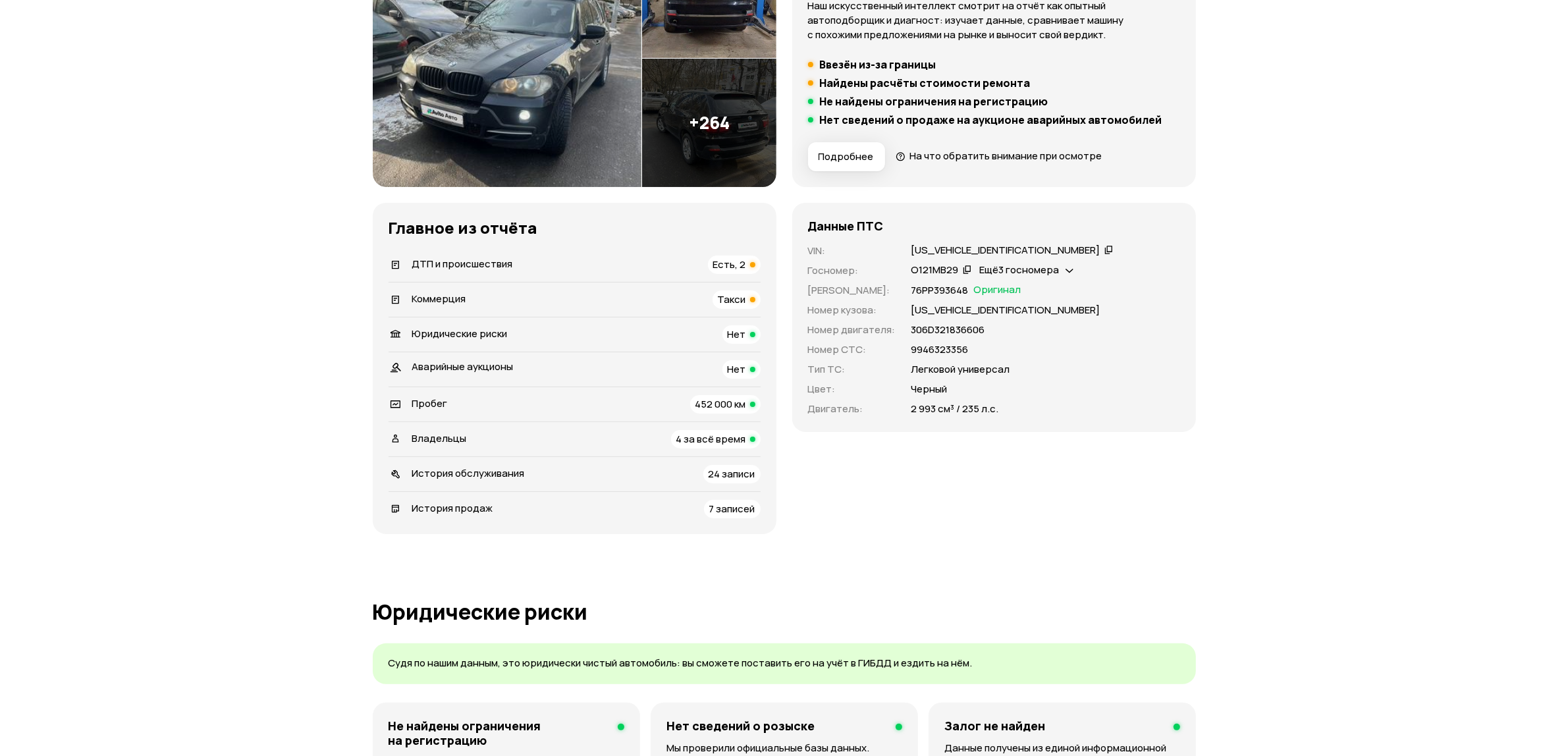
click at [738, 301] on span "Такси" at bounding box center [732, 299] width 28 height 14
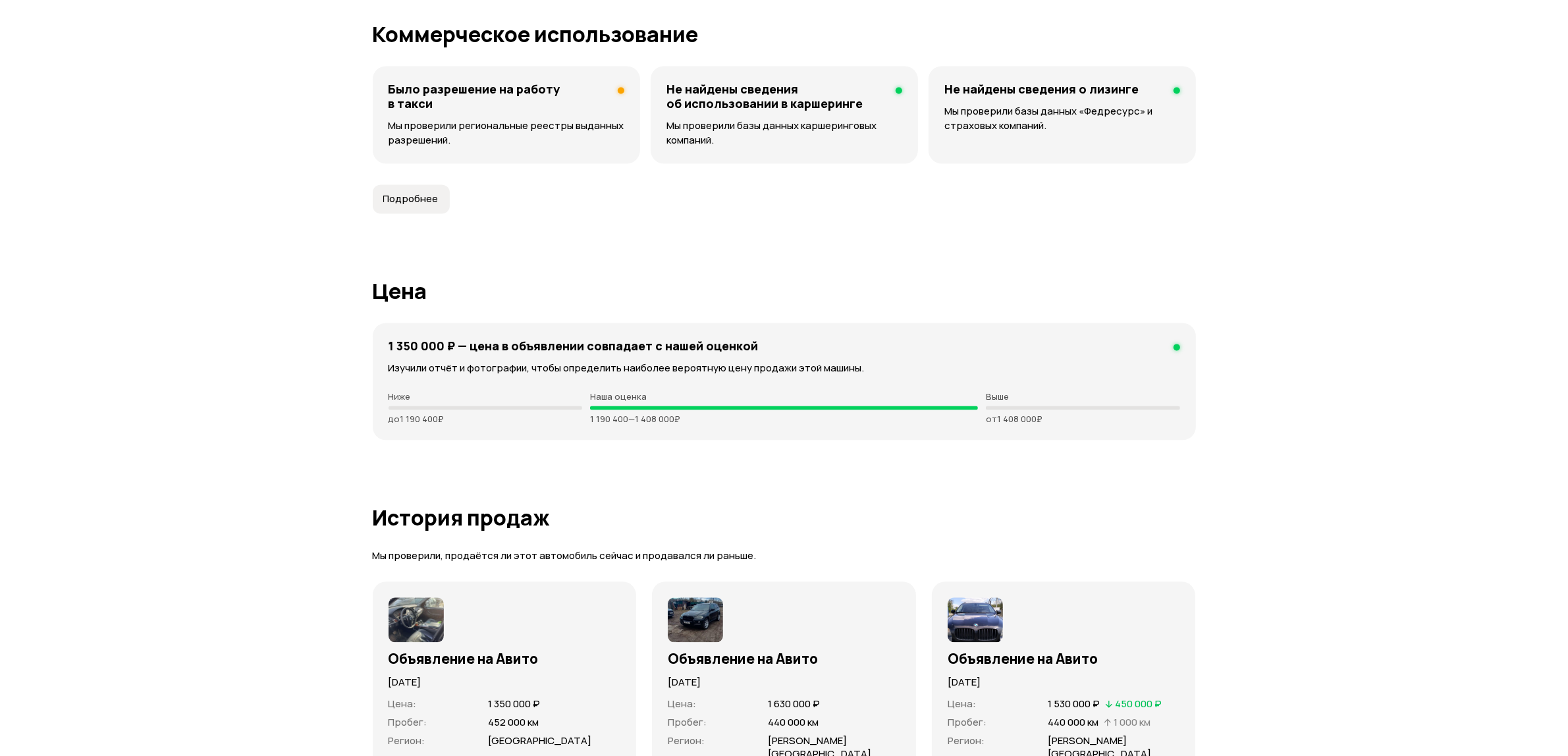
scroll to position [3504, 0]
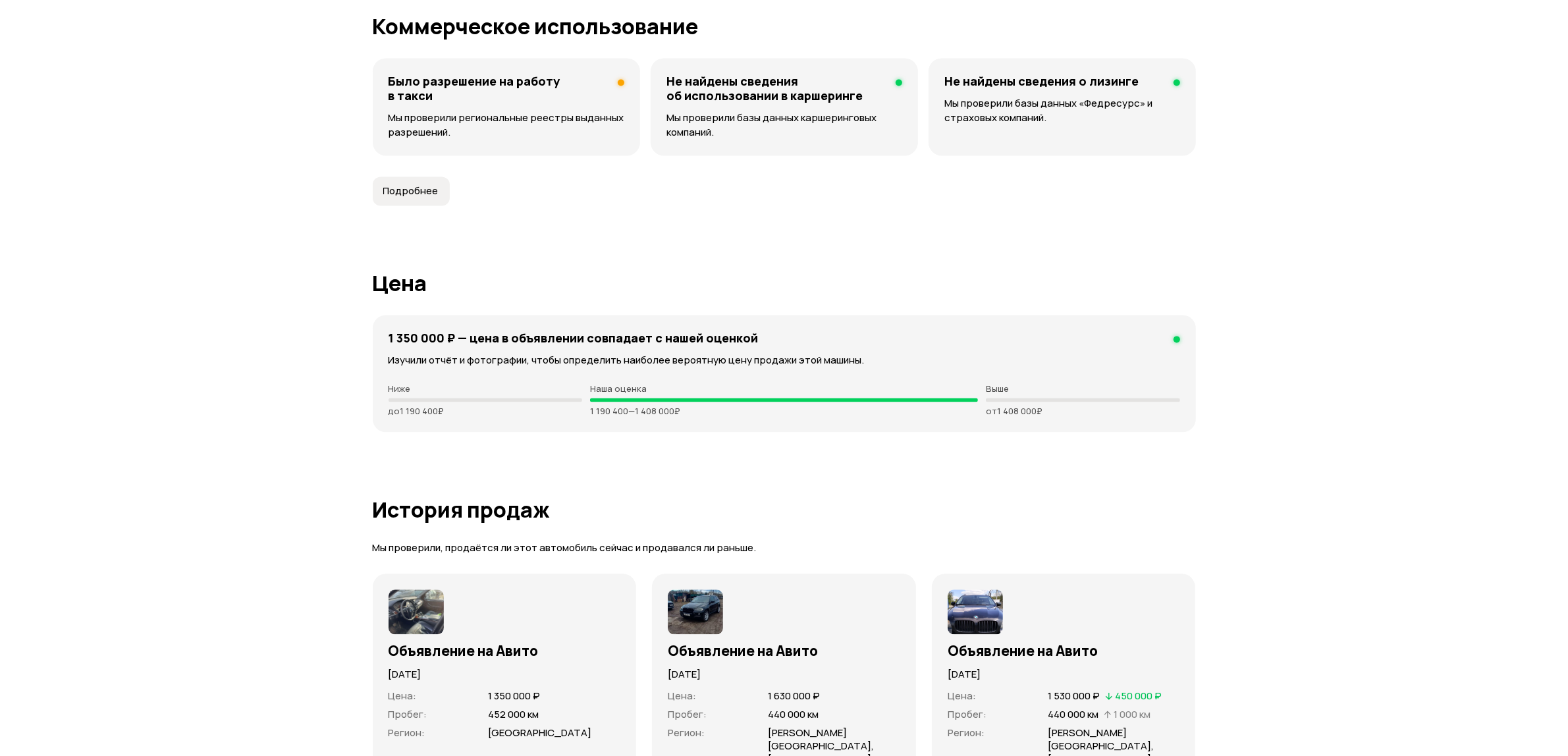
click at [491, 113] on div "Было разрешение на работу в такси Мы проверили региональные реестры выданных ра…" at bounding box center [506, 107] width 267 height 97
click at [571, 110] on p "Мы проверили региональные реестры выданных разрешений." at bounding box center [506, 125] width 236 height 29
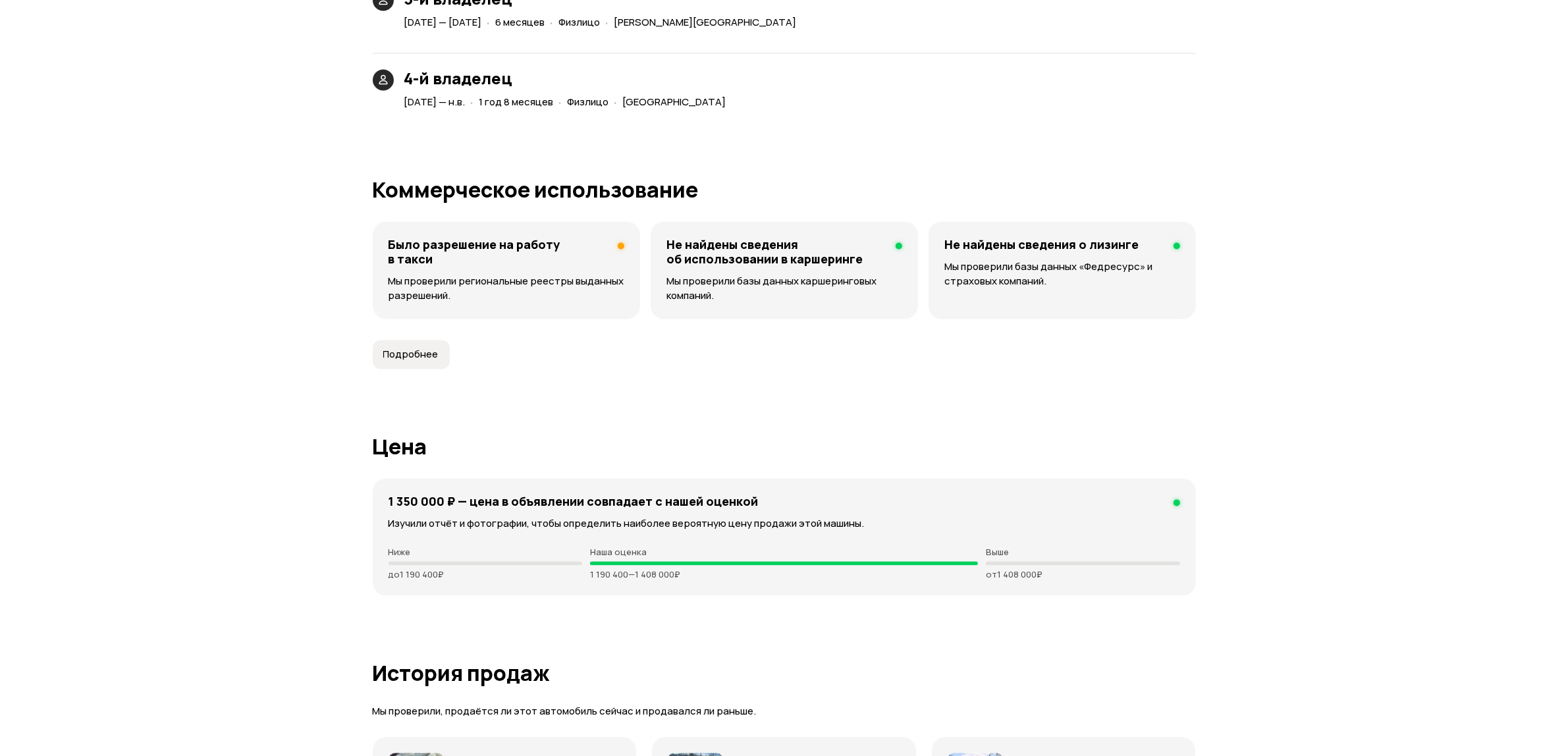
scroll to position [3339, 0]
drag, startPoint x: 492, startPoint y: 277, endPoint x: 483, endPoint y: 285, distance: 12.0
click at [491, 277] on div "Было разрешение на работу в такси Мы проверили региональные реестры выданных ра…" at bounding box center [506, 271] width 267 height 97
click at [427, 323] on article "Коммерческое использование Было разрешение на работу в такси Мы проверили регио…" at bounding box center [784, 275] width 823 height 191
click at [426, 349] on span "Подробнее" at bounding box center [411, 355] width 55 height 13
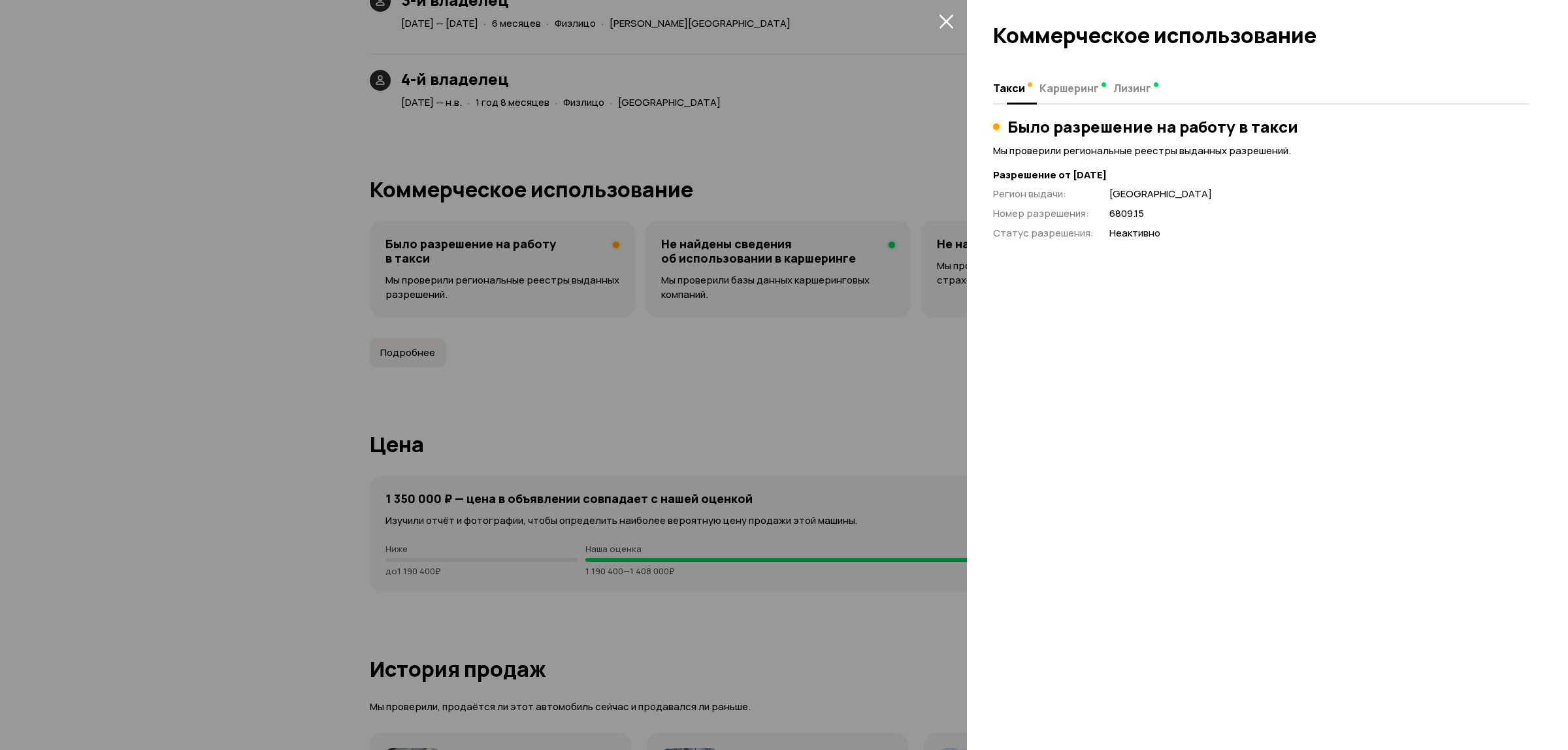
click at [1075, 77] on button "Каршеринг" at bounding box center [1072, 88] width 74 height 26
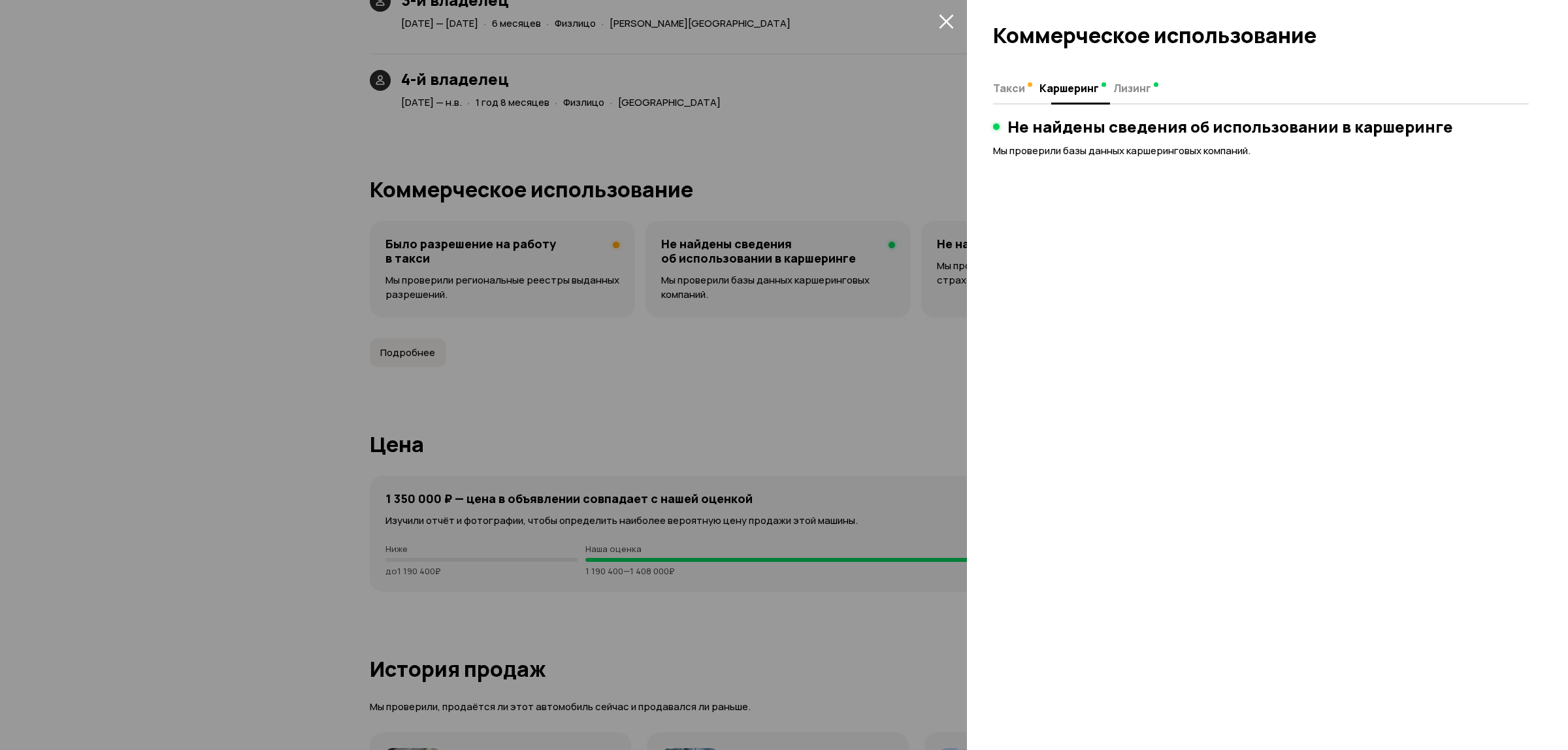
click at [1128, 91] on span "Лизинг" at bounding box center [1132, 88] width 38 height 13
click at [1019, 90] on span "Такси" at bounding box center [1009, 88] width 32 height 13
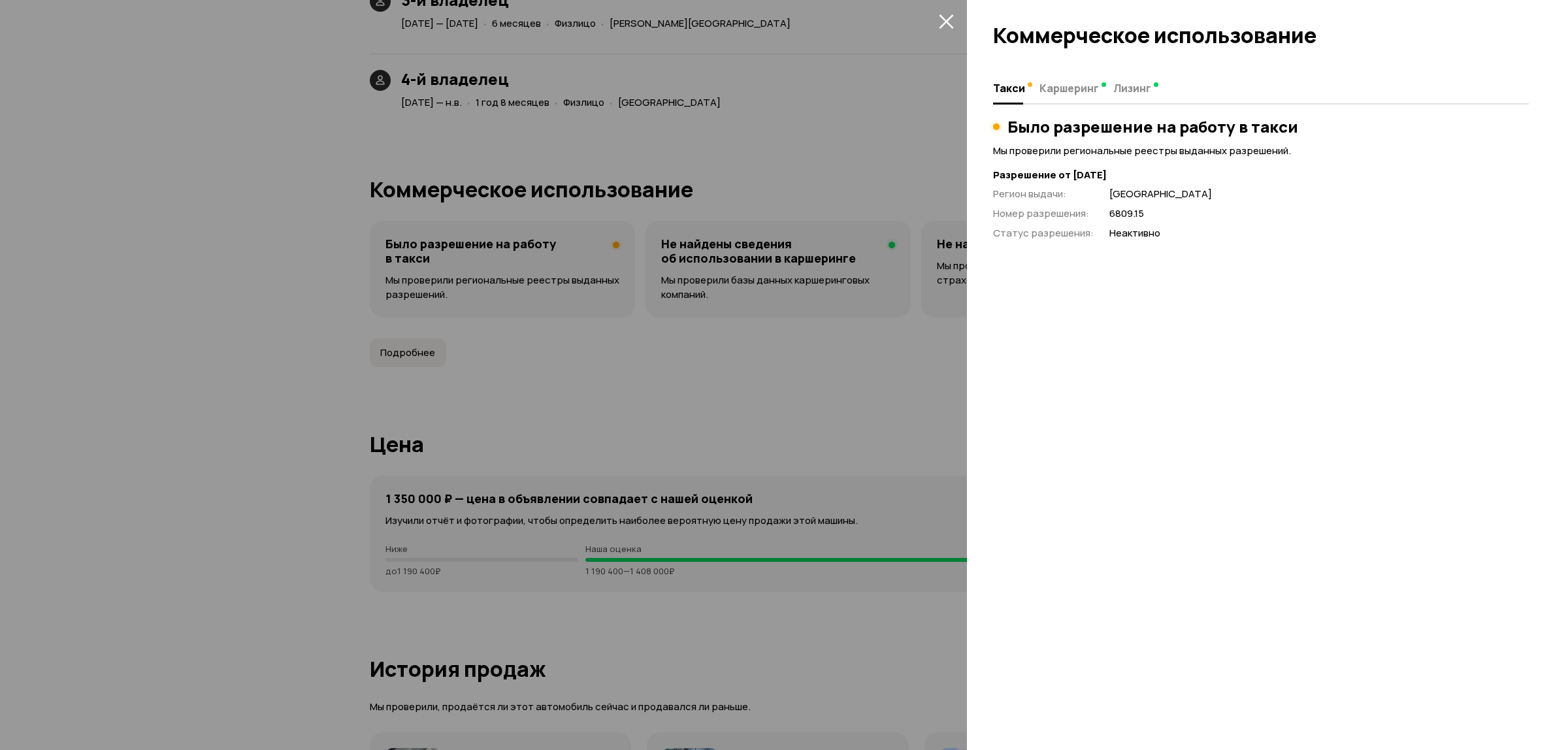
click at [948, 21] on icon "закрыть" at bounding box center [946, 21] width 15 height 15
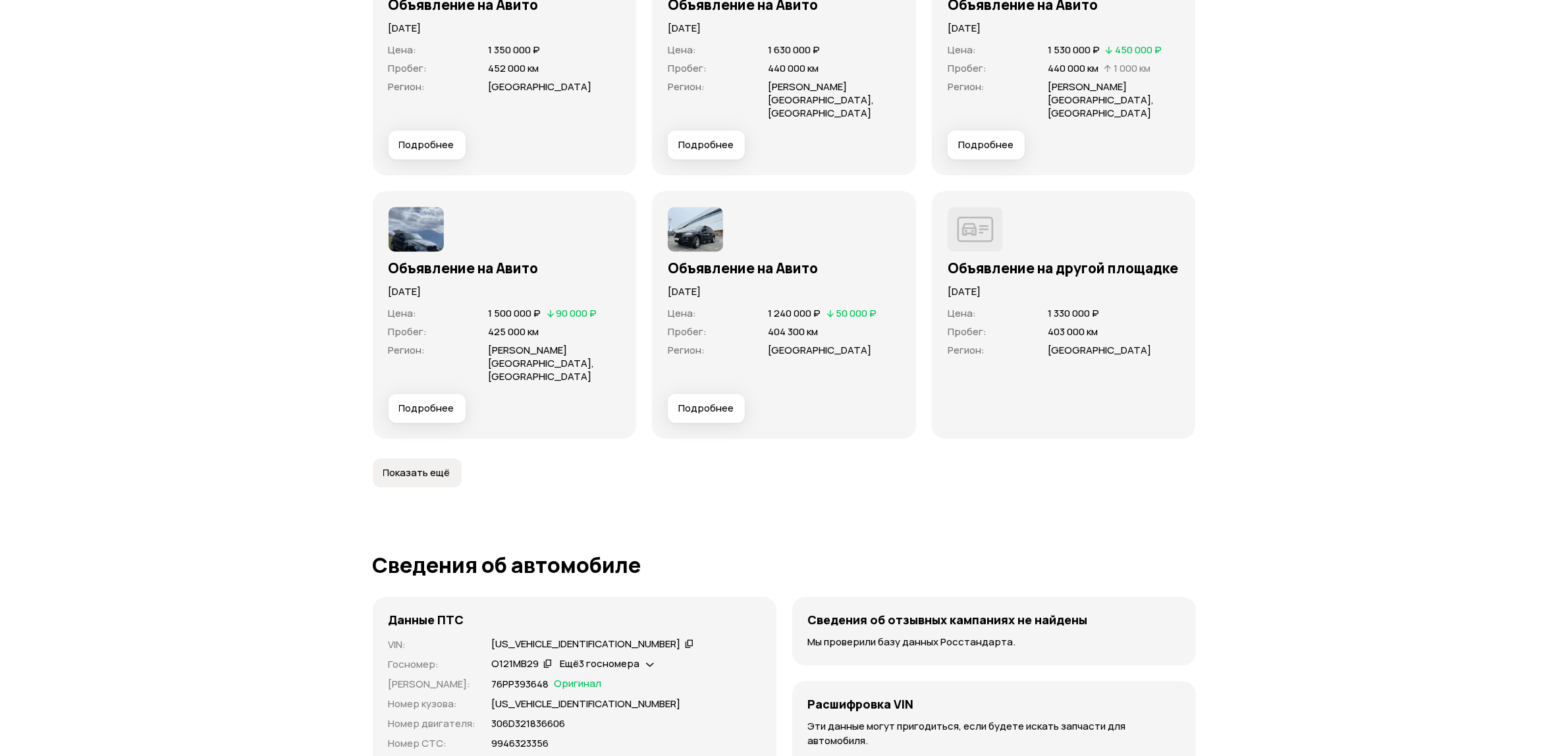
scroll to position [3915, 0]
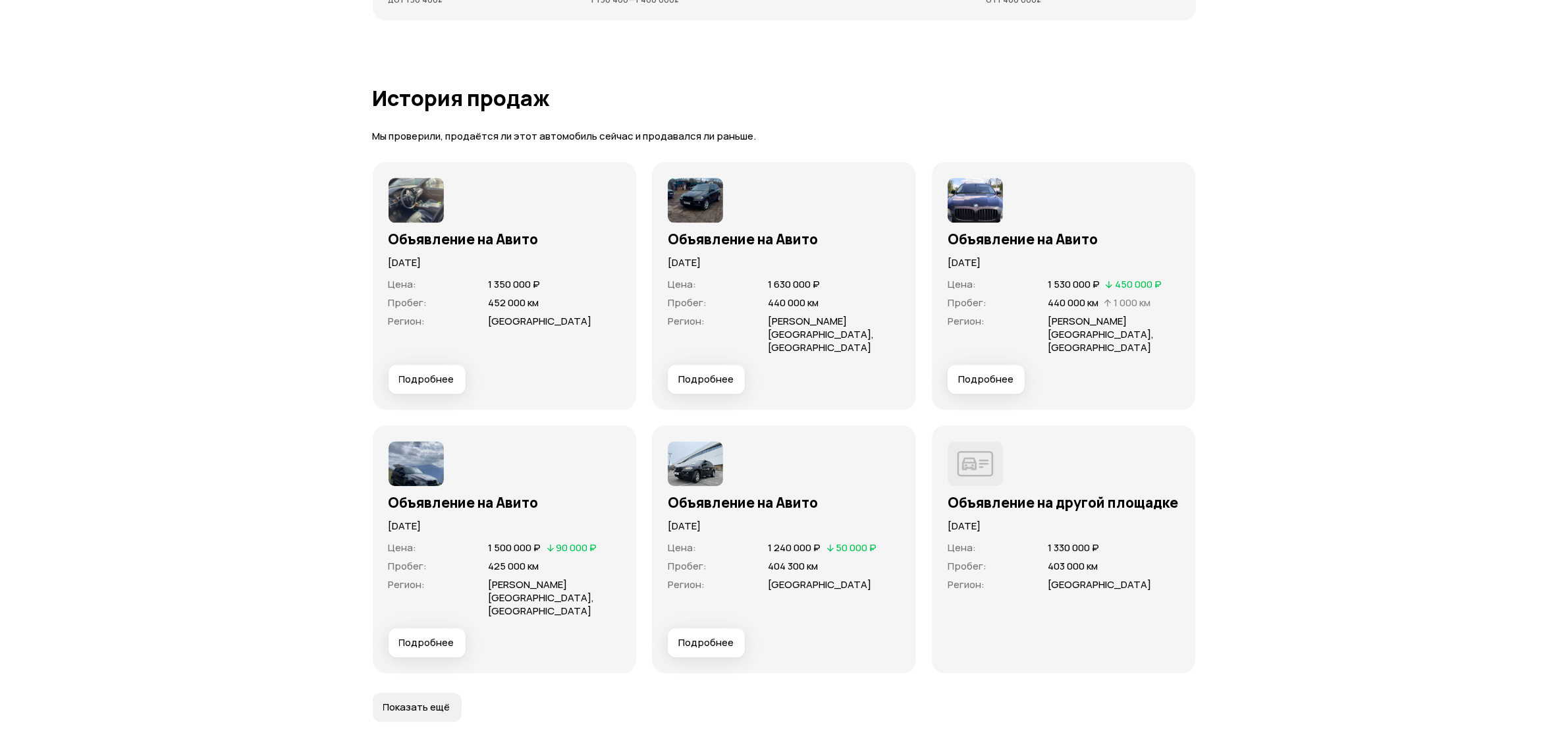
click at [405, 367] on div "Объявление на Авито [DATE] Цена : 1 350 000 ₽ Пробег : 452 000 км Регион : [GEO…" at bounding box center [505, 286] width 264 height 248
click at [409, 373] on span "Подробнее" at bounding box center [427, 379] width 55 height 13
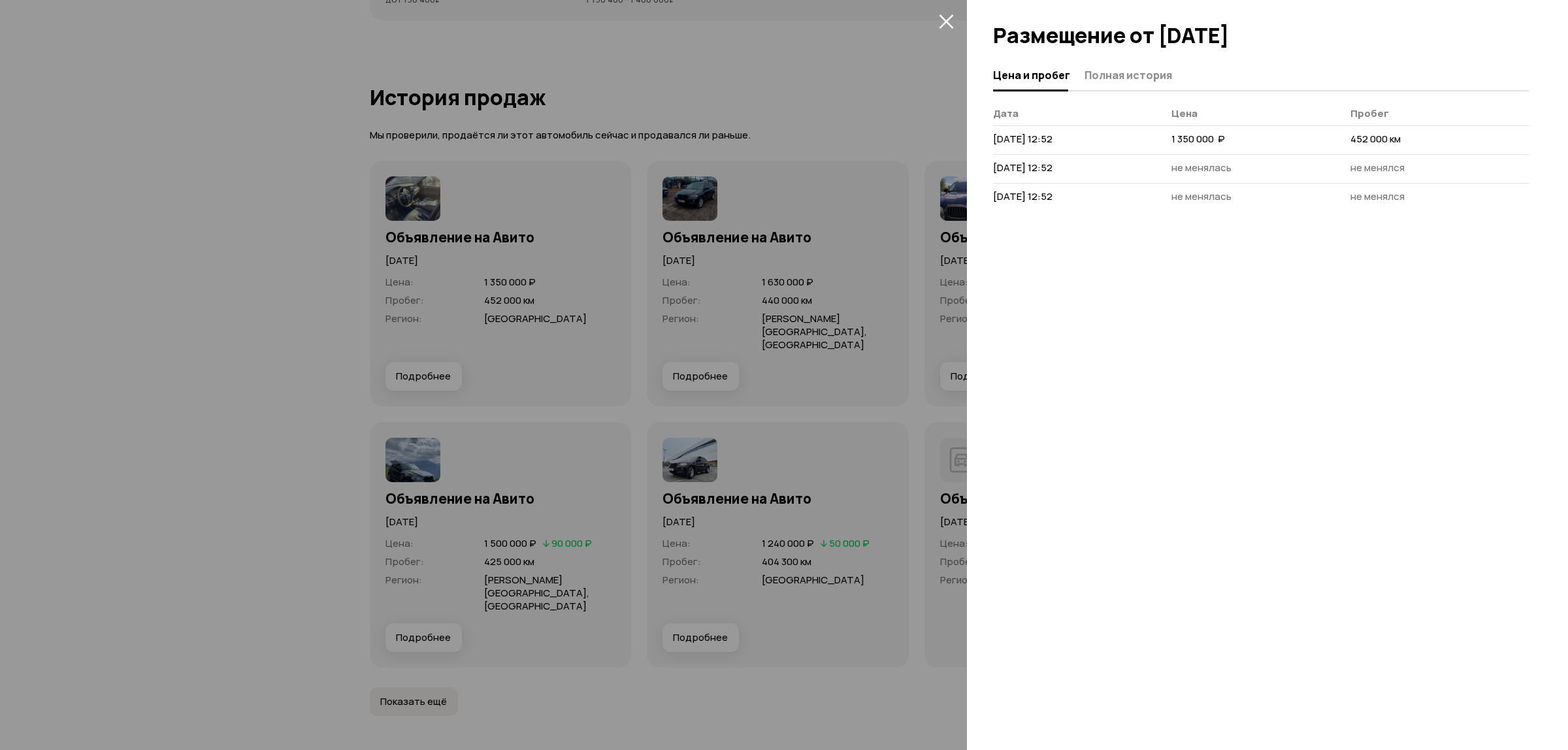
click at [952, 28] on button "закрыть" at bounding box center [946, 21] width 21 height 21
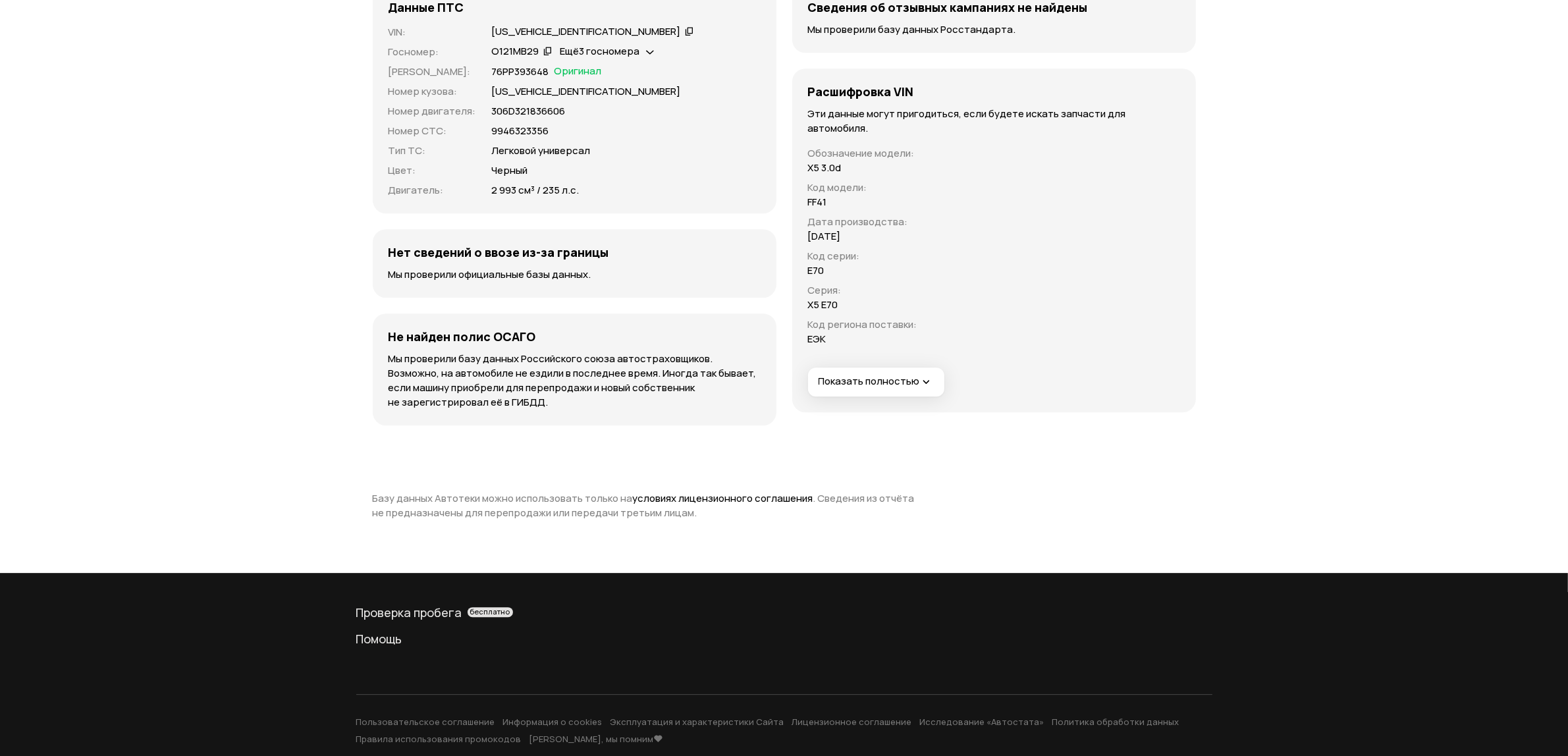
scroll to position [4775, 0]
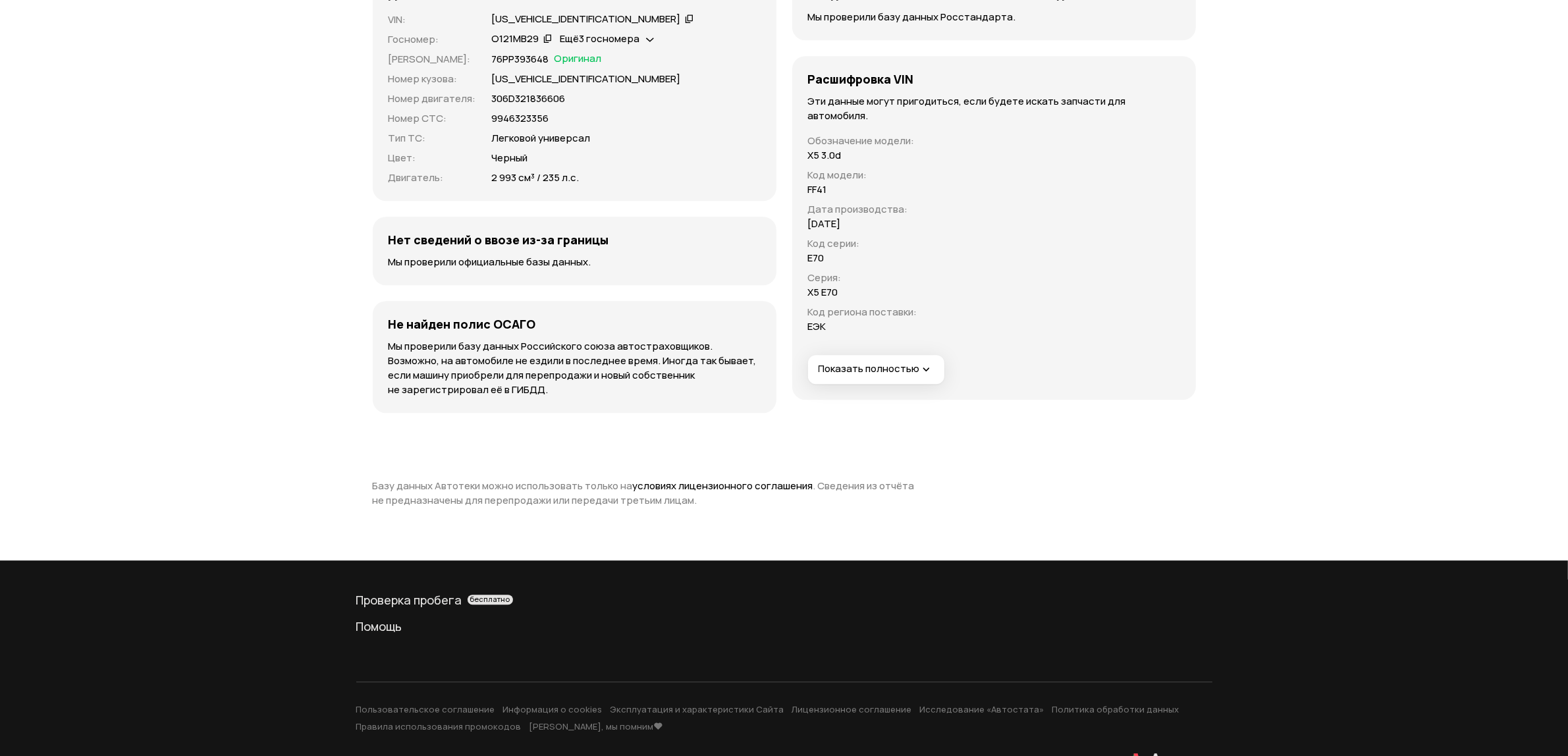
click at [925, 363] on icon "button" at bounding box center [926, 369] width 13 height 13
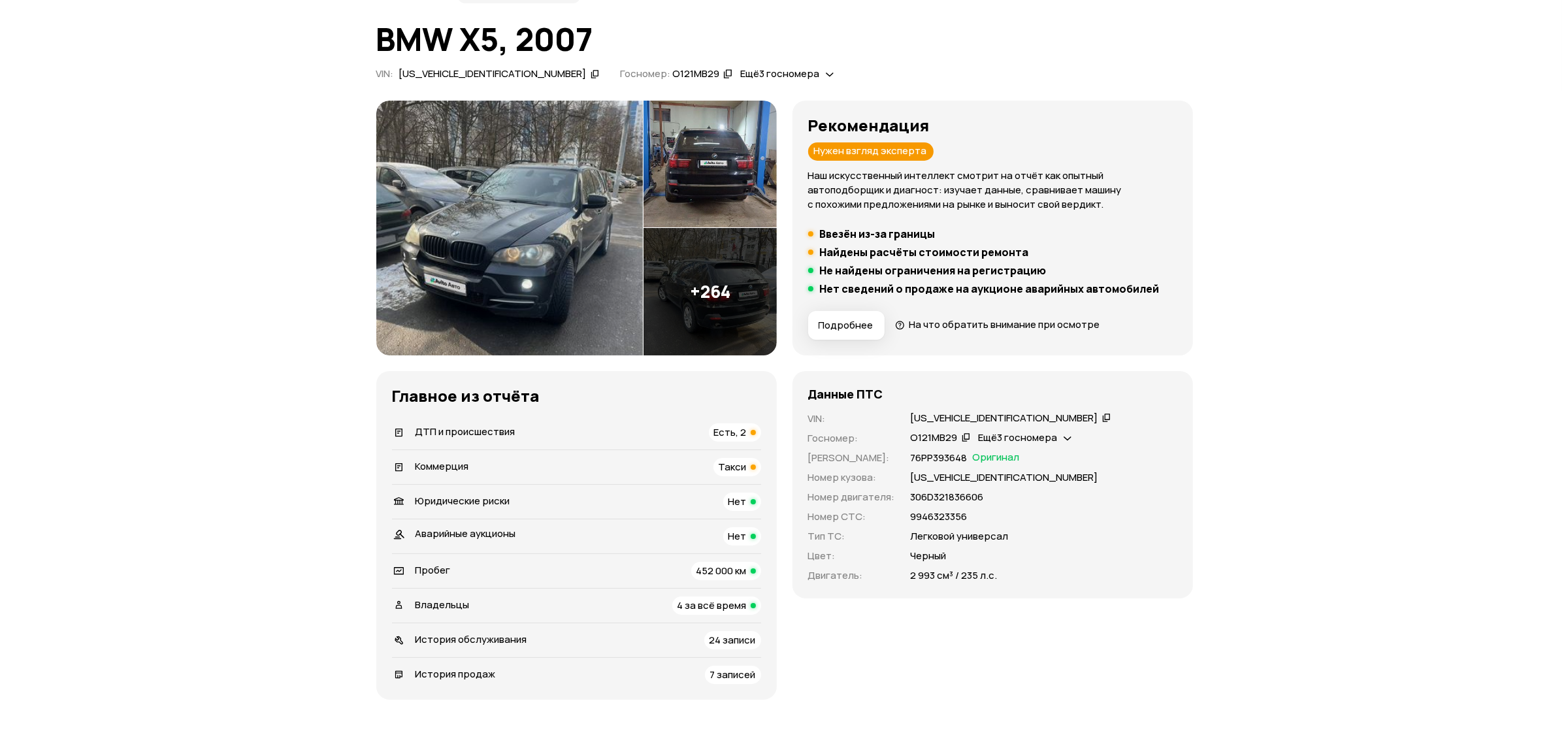
scroll to position [0, 0]
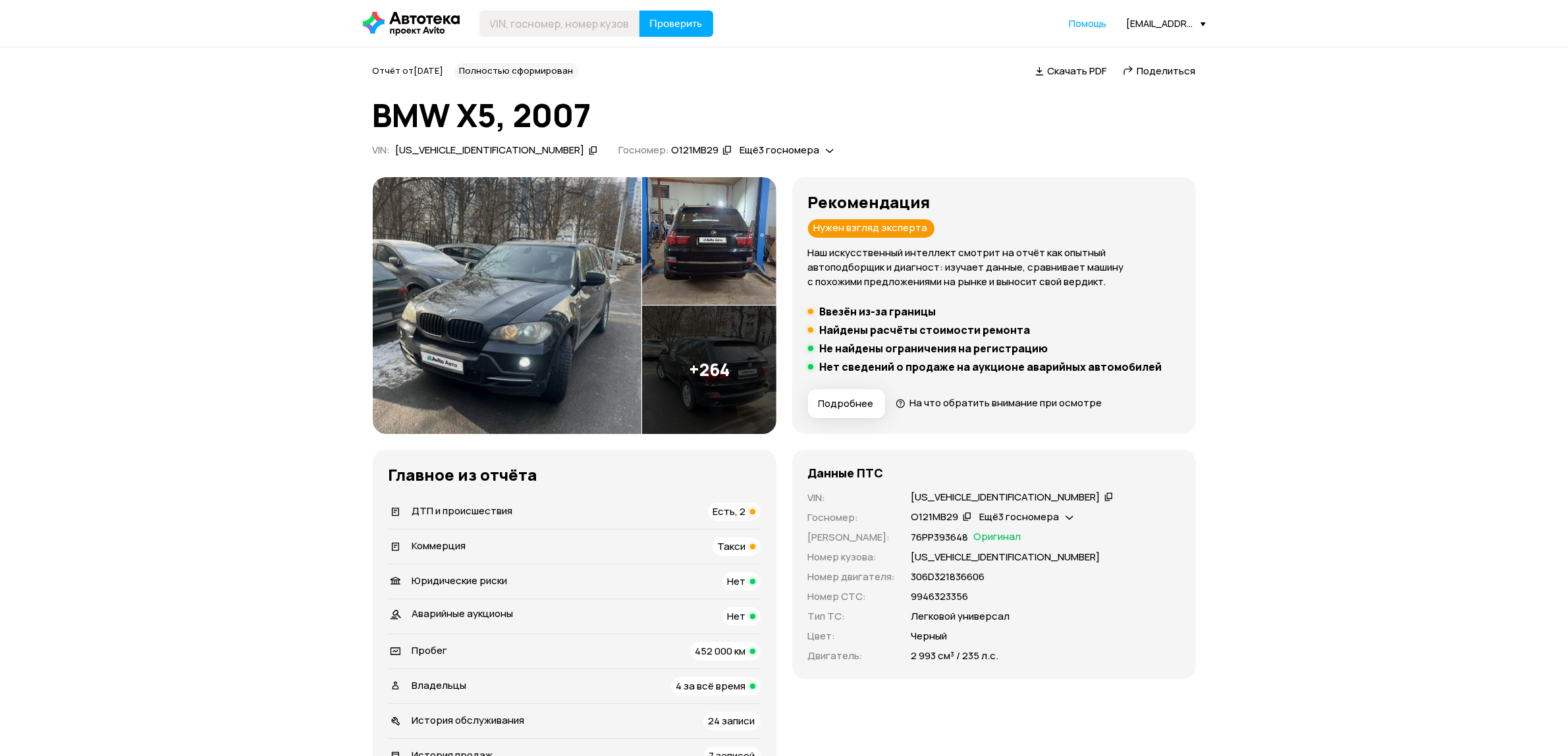
click at [548, 265] on img at bounding box center [507, 306] width 269 height 257
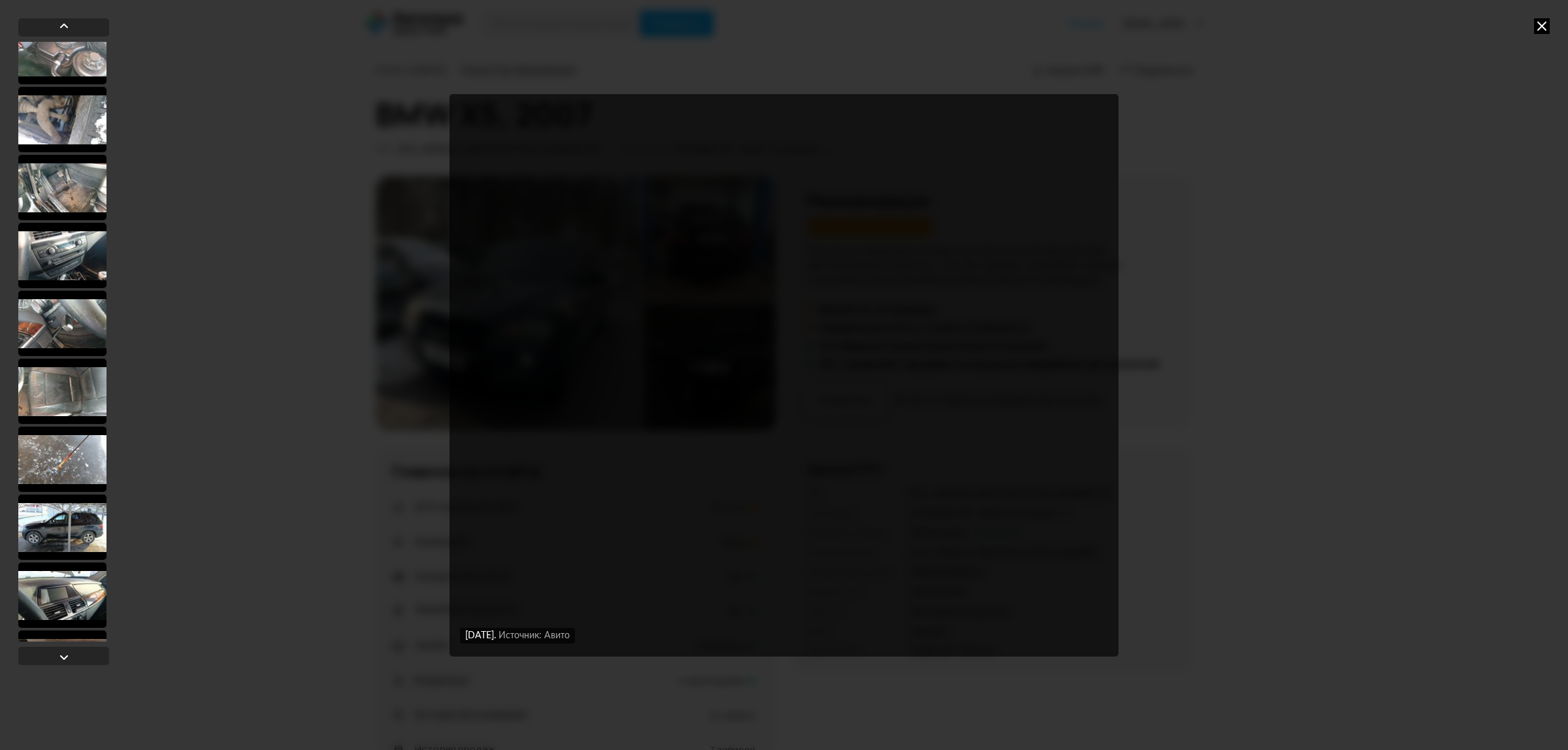
scroll to position [17542, 0]
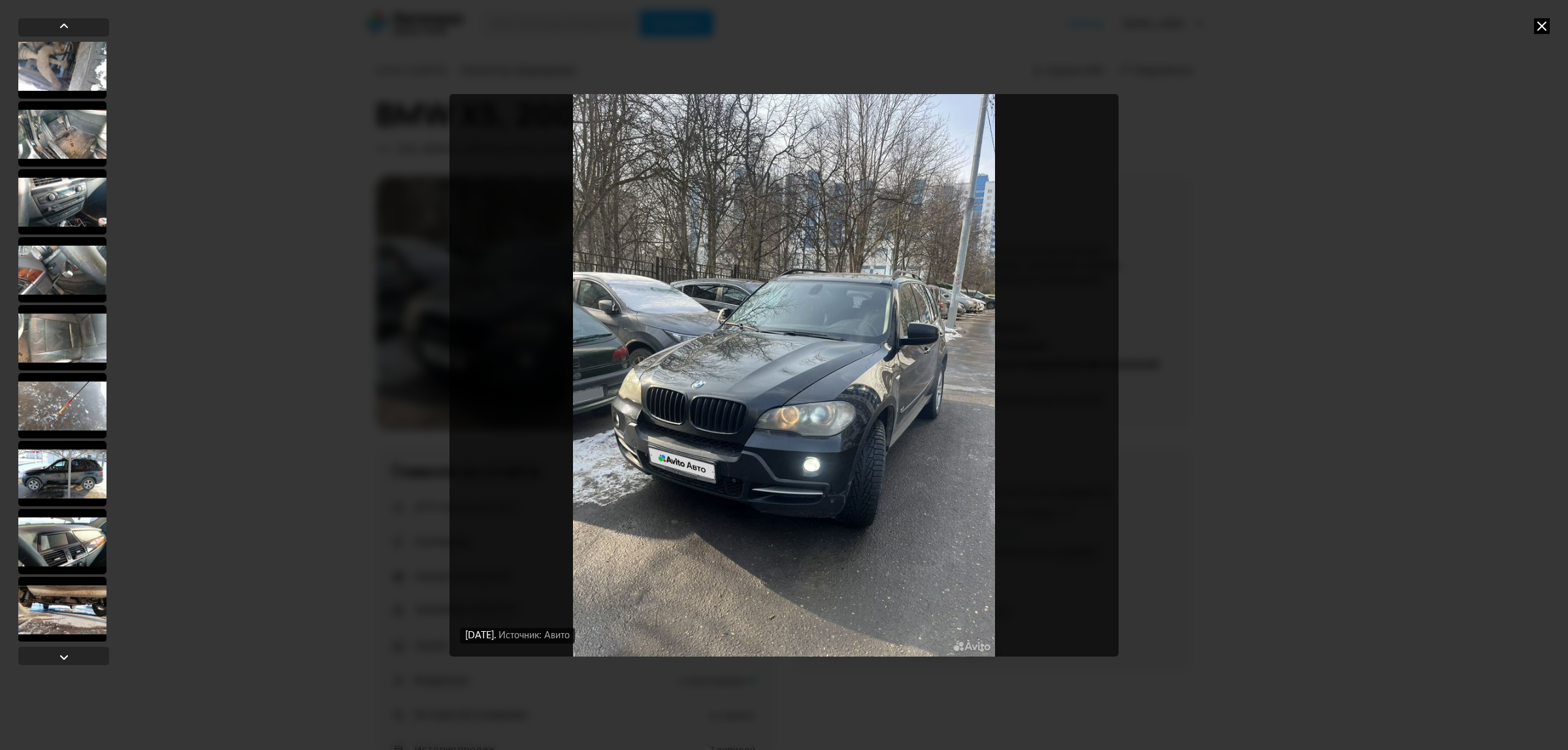
click at [67, 612] on div at bounding box center [62, 609] width 88 height 65
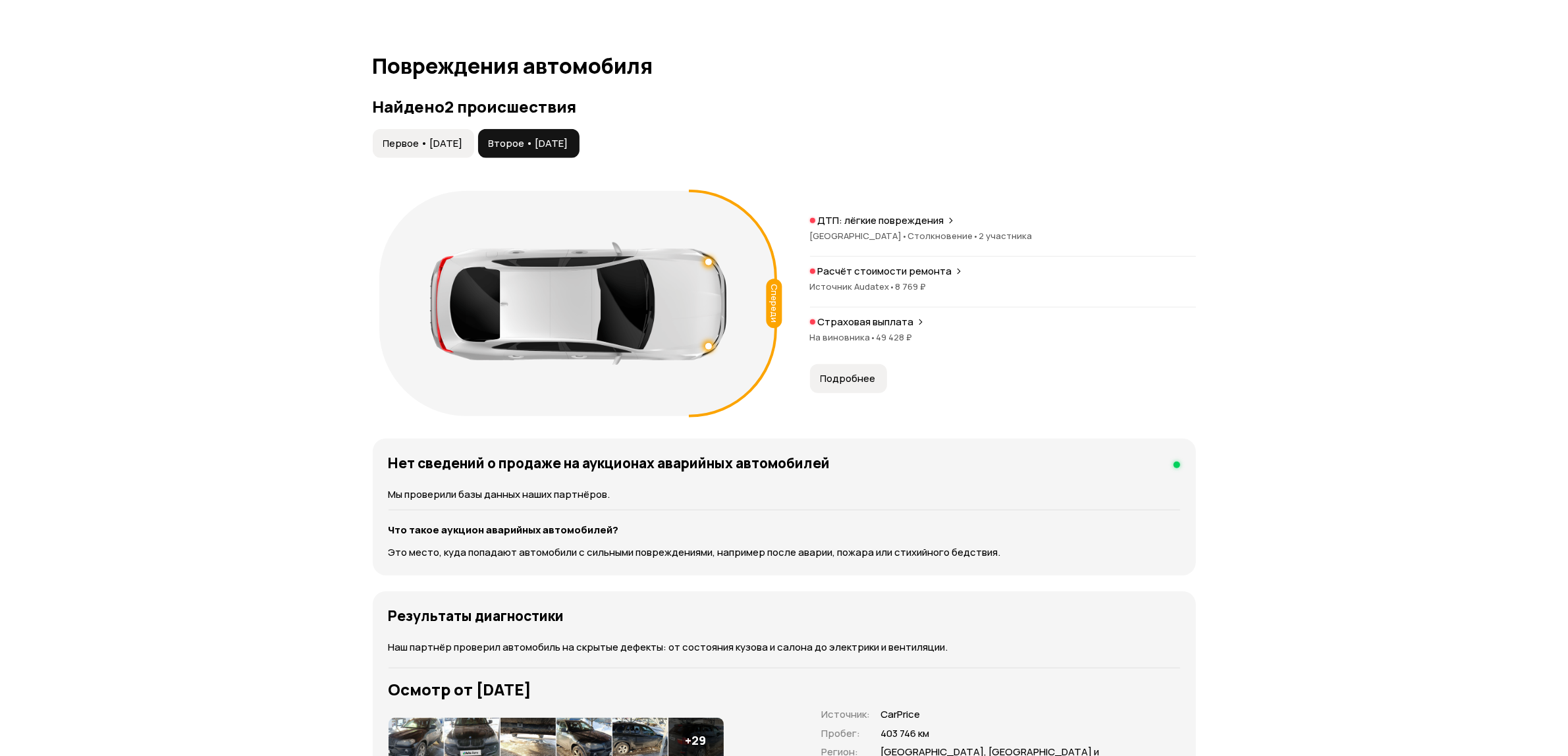
scroll to position [1235, 0]
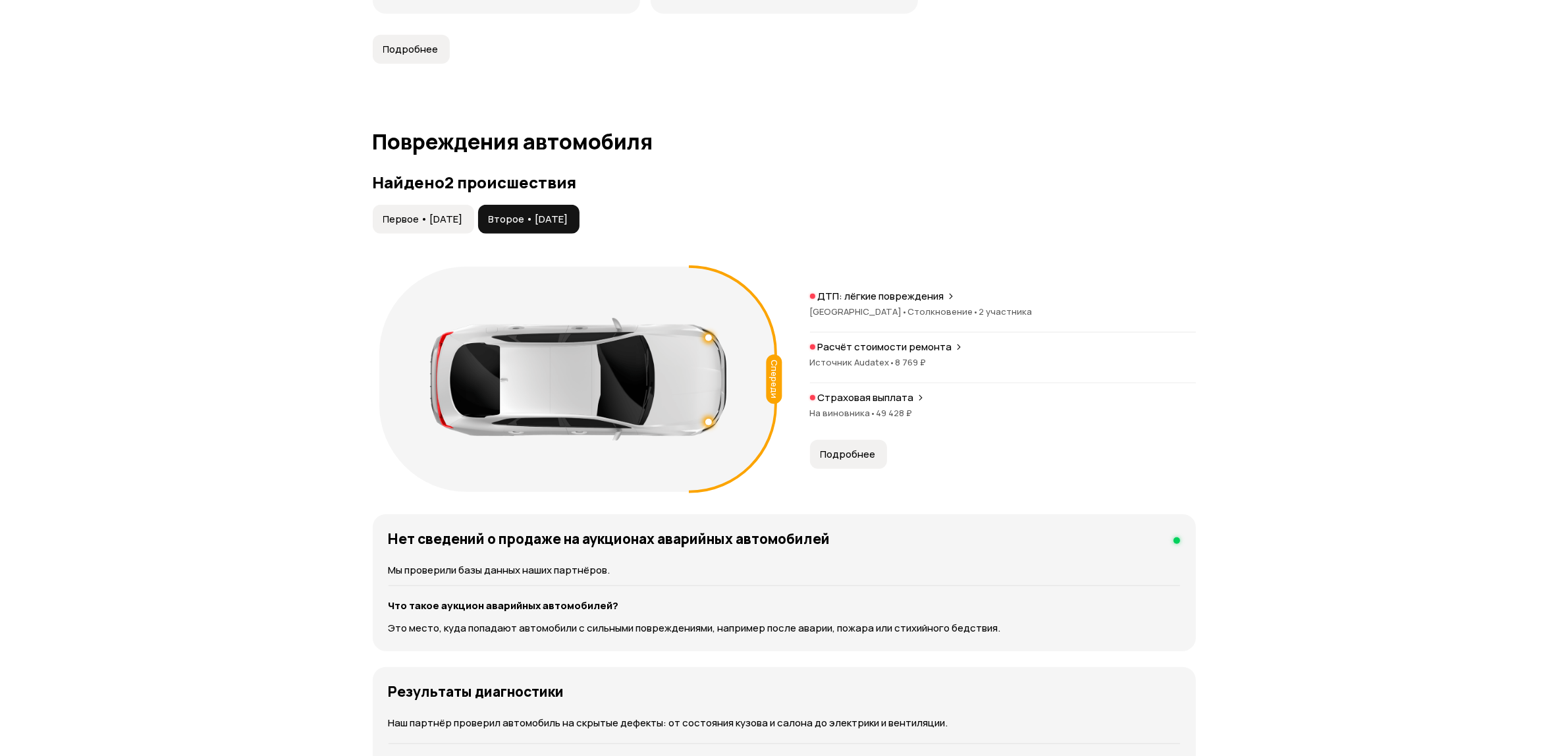
click at [426, 214] on span "Первое • [DATE]" at bounding box center [423, 219] width 80 height 13
